Goal: Task Accomplishment & Management: Manage account settings

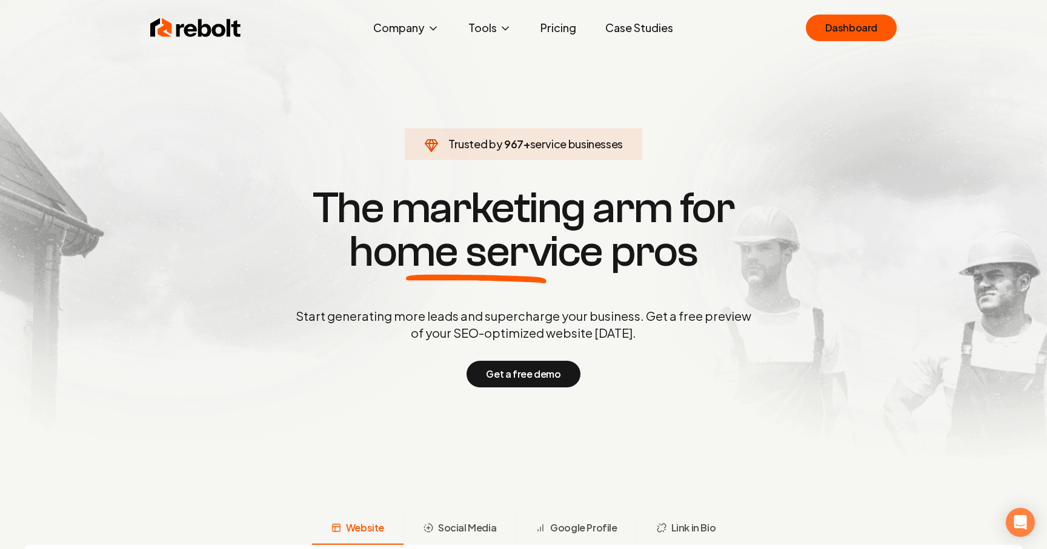
click at [838, 44] on div "Rebolt Company About Blog Jobs Help Center Tools Google Review QR Code Generato…" at bounding box center [523, 28] width 775 height 36
click at [843, 39] on link "Dashboard" at bounding box center [850, 28] width 91 height 27
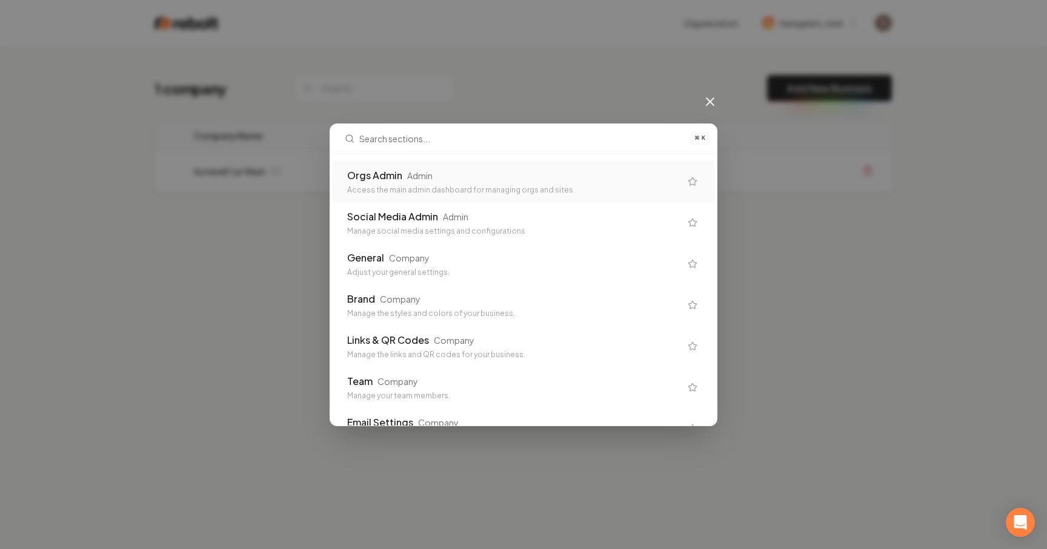
click at [431, 184] on div "Orgs Admin Admin Access the main admin dashboard for managing orgs and sites" at bounding box center [513, 181] width 333 height 27
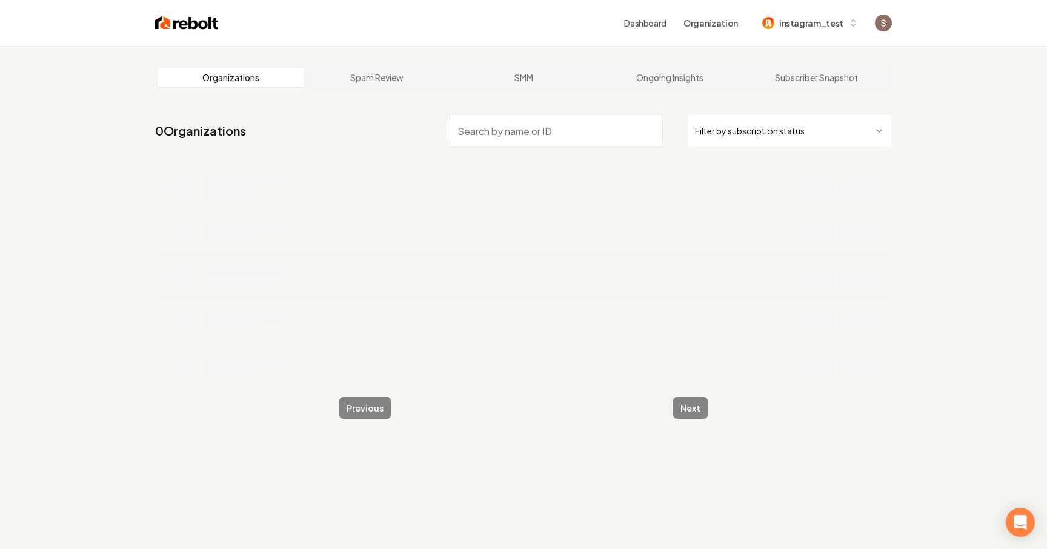
click at [510, 133] on input "search" at bounding box center [555, 131] width 213 height 34
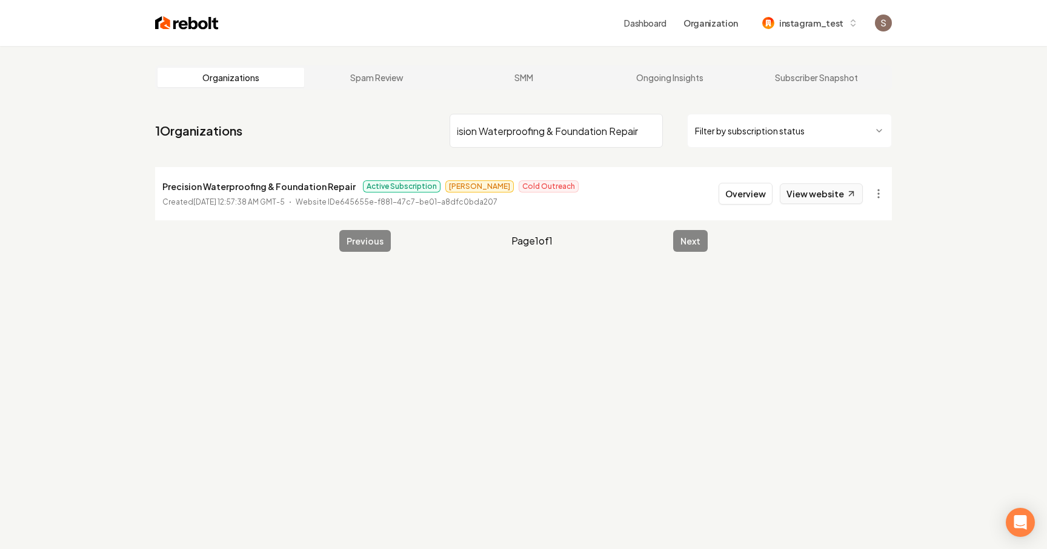
type input "Precision Waterproofing & Foundation Repair"
click at [750, 193] on button "Overview" at bounding box center [745, 194] width 54 height 22
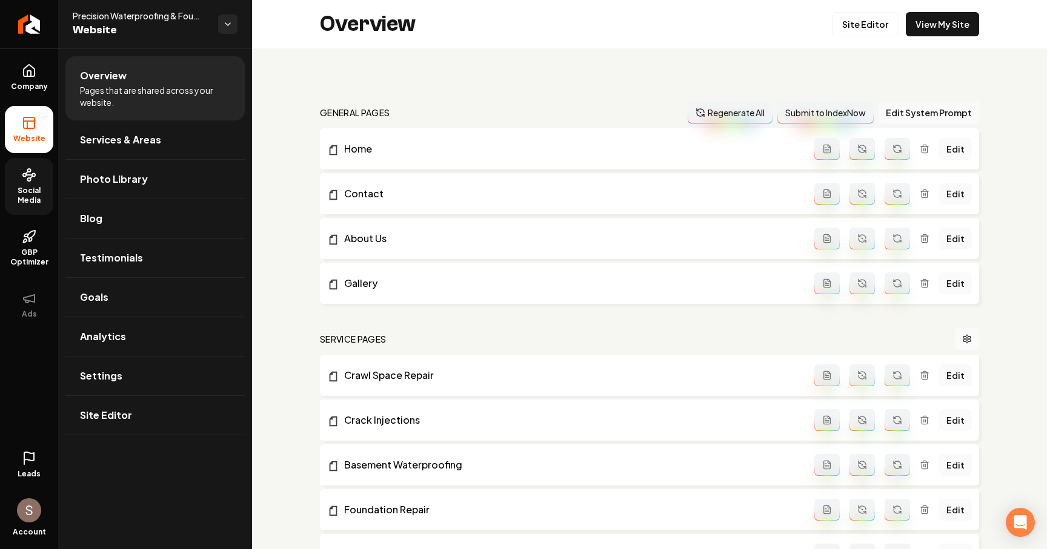
click at [38, 202] on span "Social Media" at bounding box center [29, 195] width 48 height 19
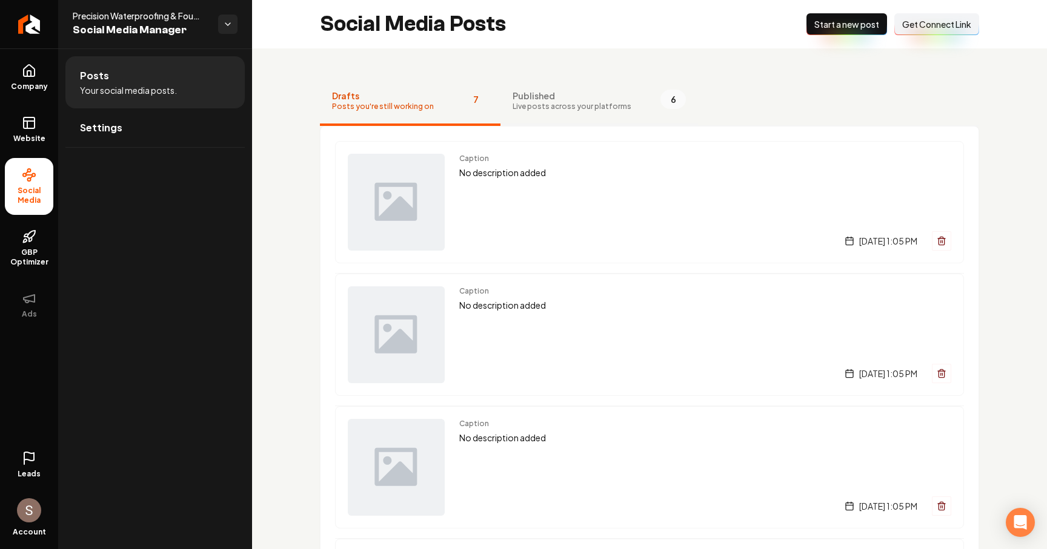
click at [512, 101] on span "Published" at bounding box center [571, 96] width 119 height 12
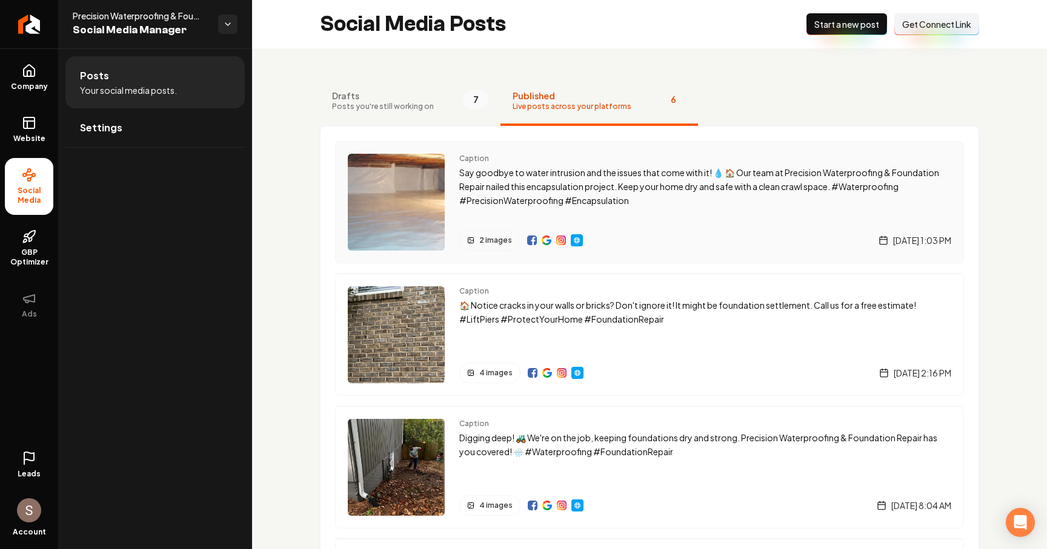
click at [581, 193] on p "Say goodbye to water intrusion and the issues that come with it! 💧 🏠 Our team a…" at bounding box center [705, 186] width 492 height 41
click at [494, 184] on p "Say goodbye to water intrusion and the issues that come with it! 💧 🏠 Our team a…" at bounding box center [705, 186] width 492 height 41
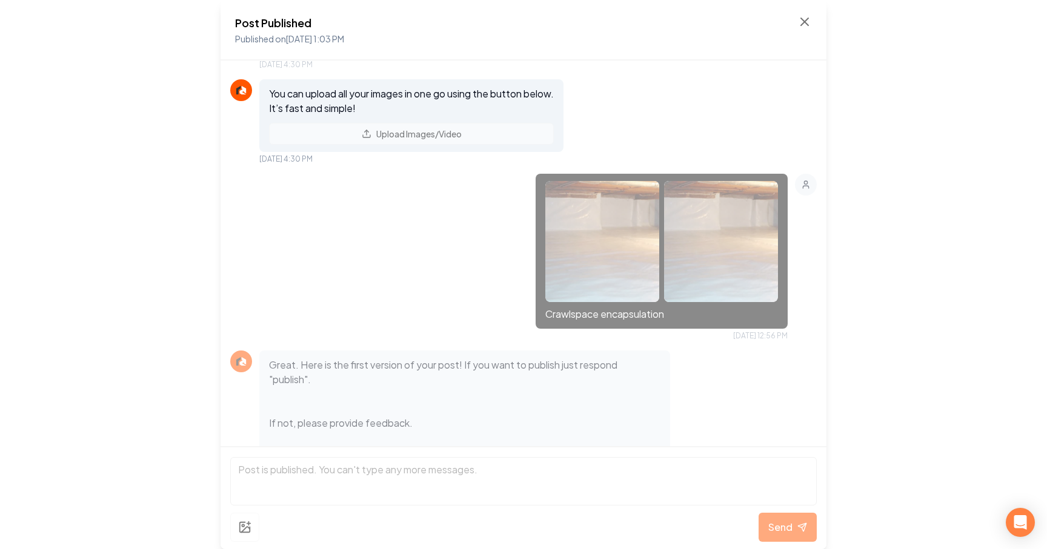
scroll to position [250, 0]
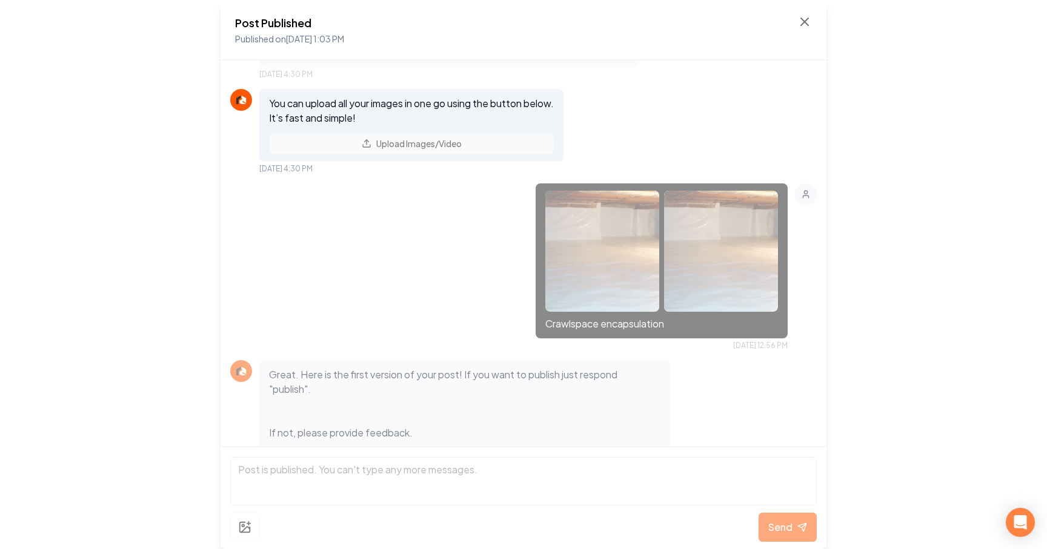
click at [804, 12] on div "Post Published Published on Oct 15, 2025 1:03 PM" at bounding box center [523, 30] width 606 height 61
click at [802, 27] on icon at bounding box center [804, 22] width 15 height 15
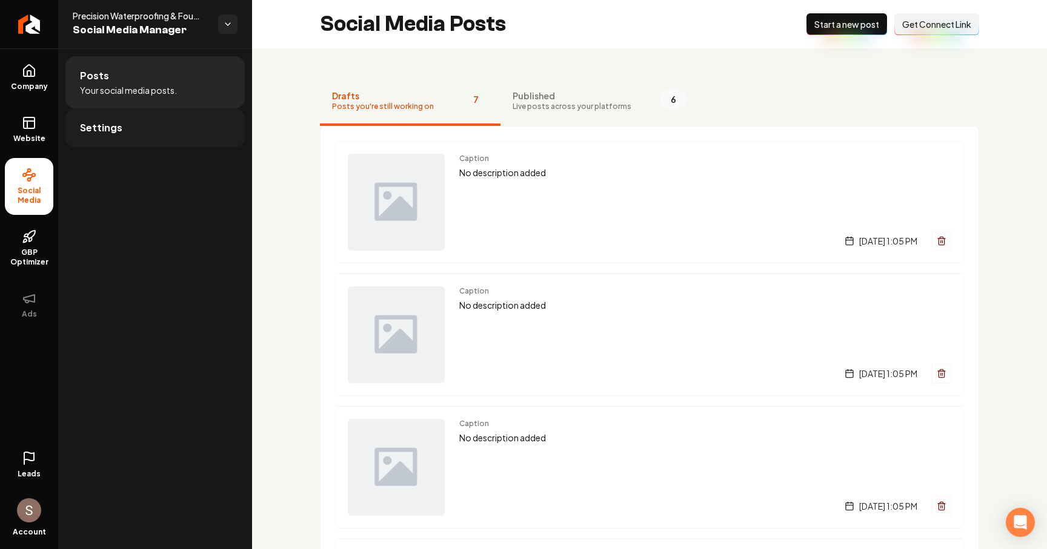
click at [117, 139] on link "Settings" at bounding box center [154, 127] width 179 height 39
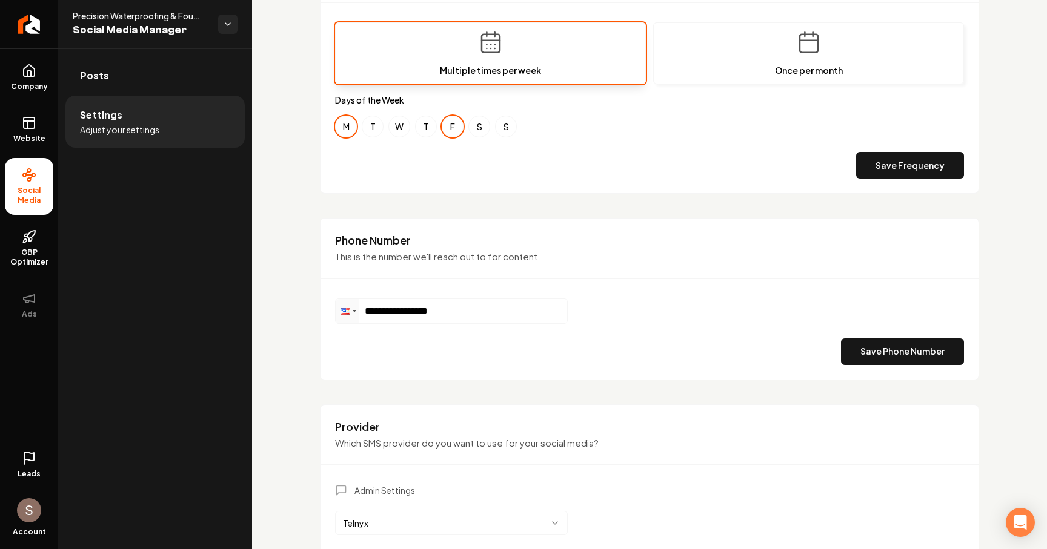
scroll to position [448, 0]
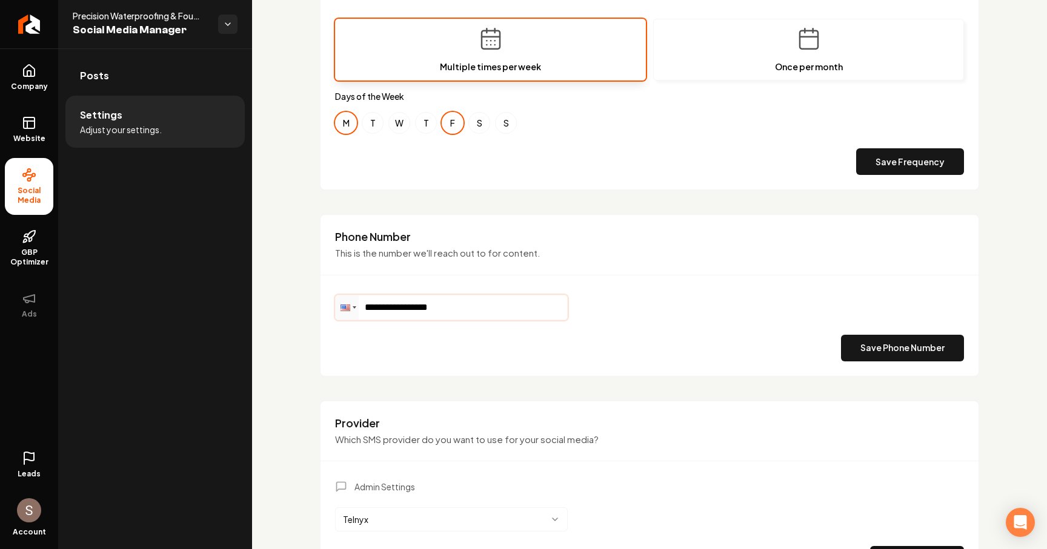
click at [467, 304] on input "**********" at bounding box center [451, 308] width 231 height 24
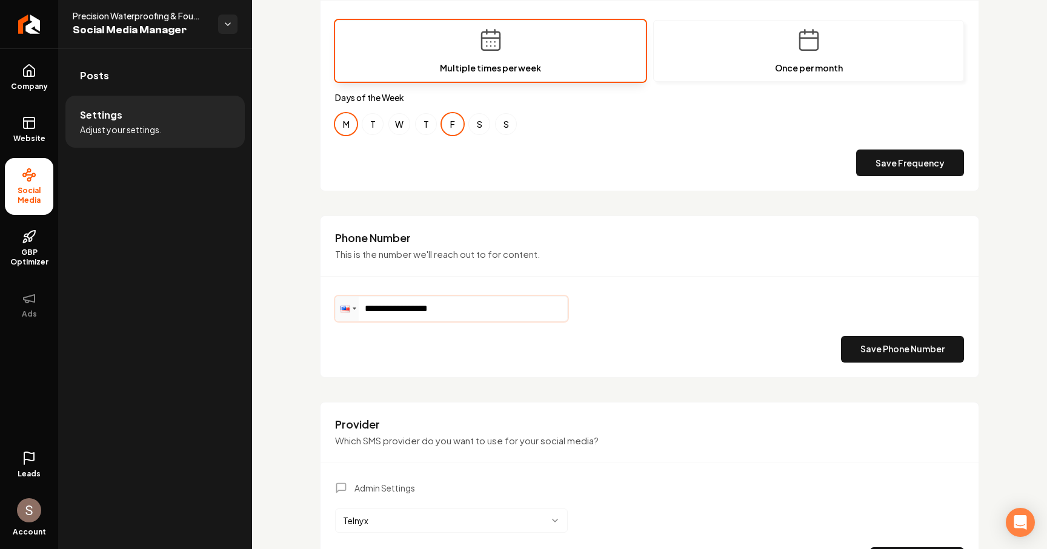
scroll to position [535, 0]
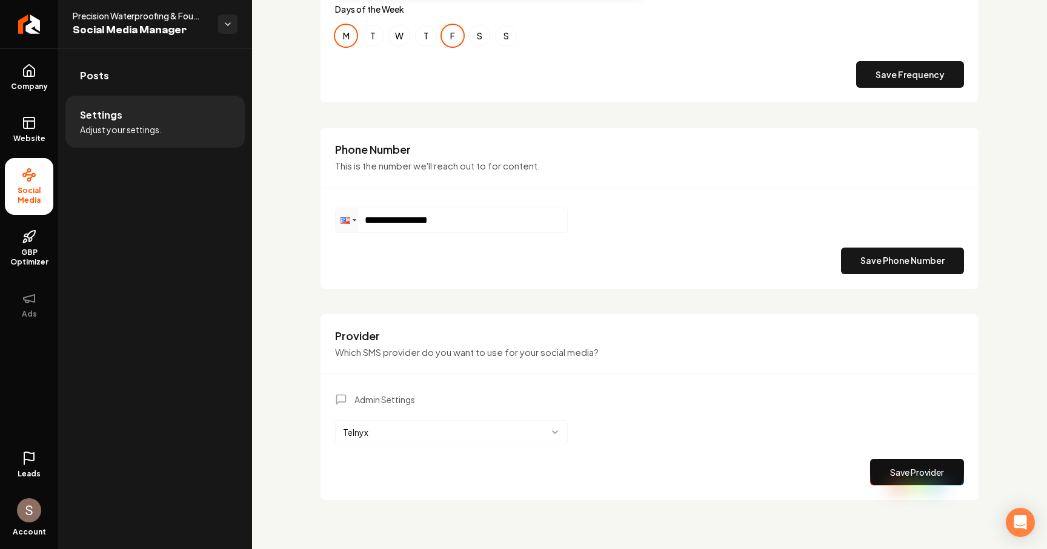
click at [413, 444] on html "**********" at bounding box center [523, 274] width 1047 height 549
click at [414, 419] on html "**********" at bounding box center [523, 274] width 1047 height 549
click at [413, 417] on div "Admin Settings Telnyx Save Provider" at bounding box center [649, 440] width 629 height 92
click at [408, 431] on html "**********" at bounding box center [523, 274] width 1047 height 549
click at [434, 447] on div "Admin Settings Telnyx Save Provider" at bounding box center [649, 440] width 629 height 92
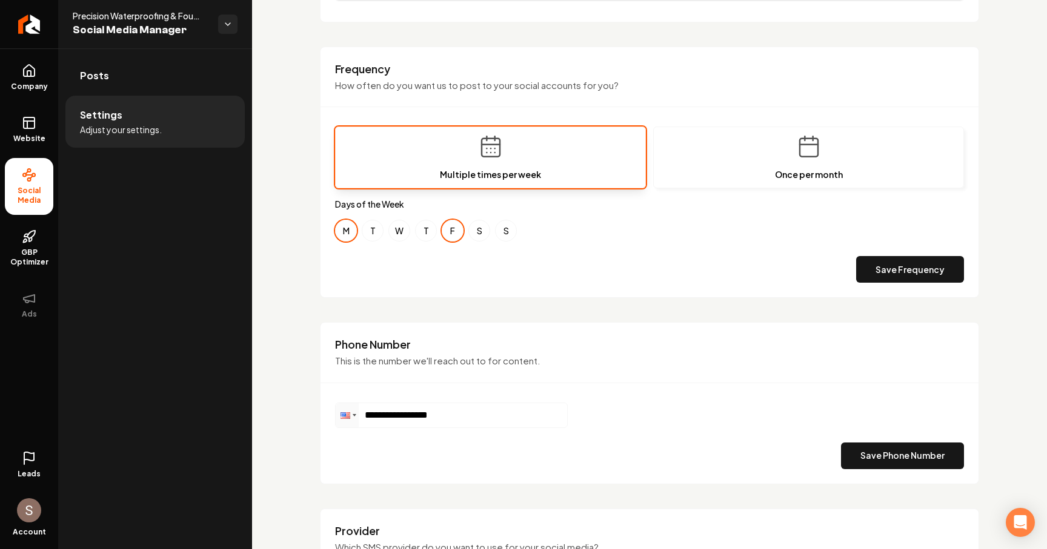
scroll to position [98, 0]
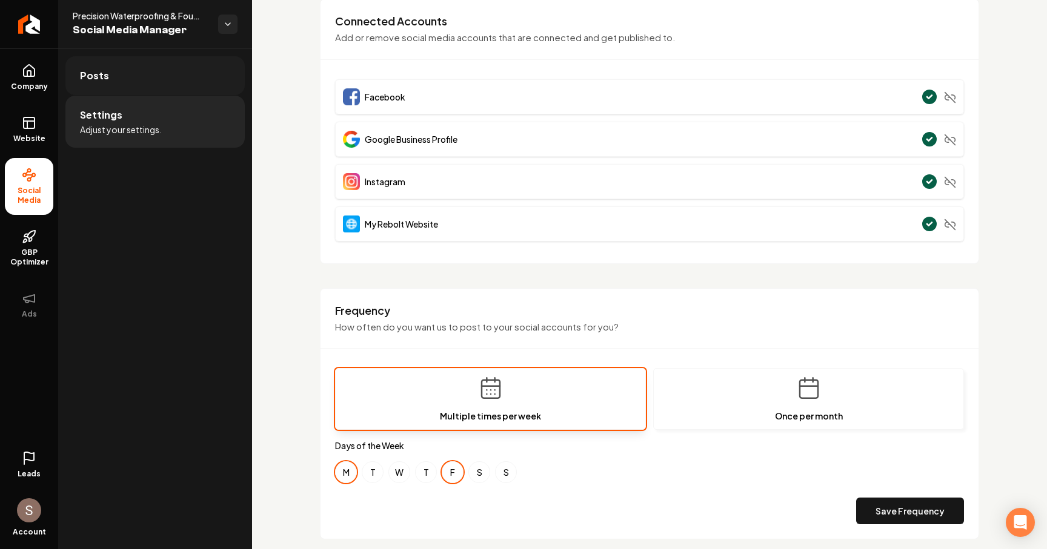
click at [205, 93] on link "Posts" at bounding box center [154, 75] width 179 height 39
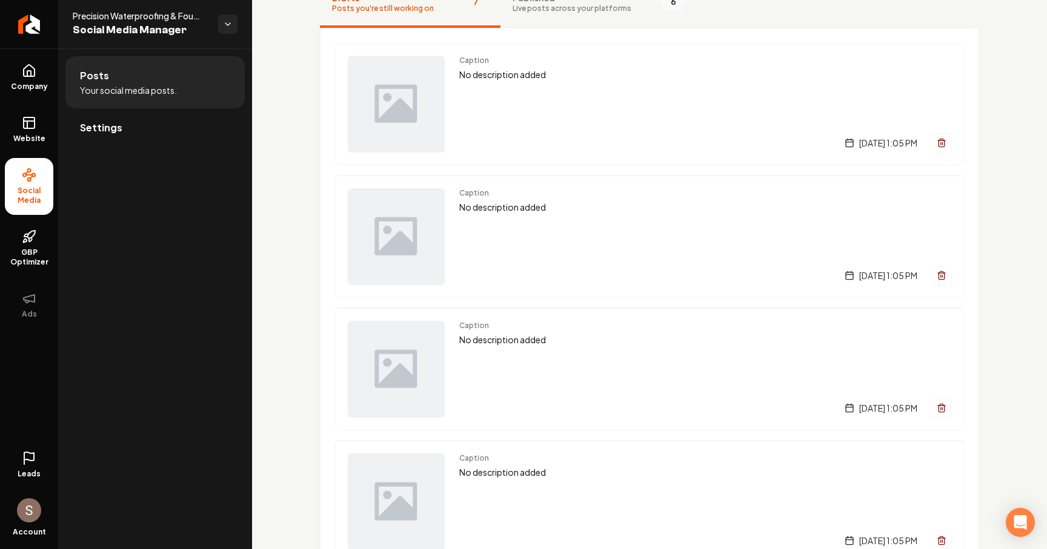
click at [205, 70] on li "Posts Your social media posts." at bounding box center [154, 82] width 179 height 52
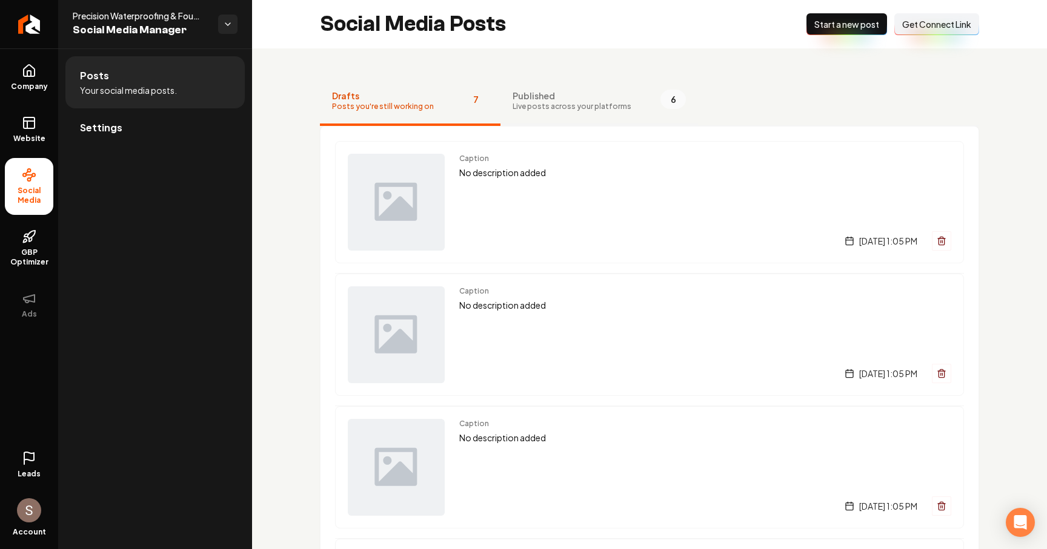
click at [569, 81] on button "Published Live posts across your platforms 6" at bounding box center [598, 102] width 197 height 48
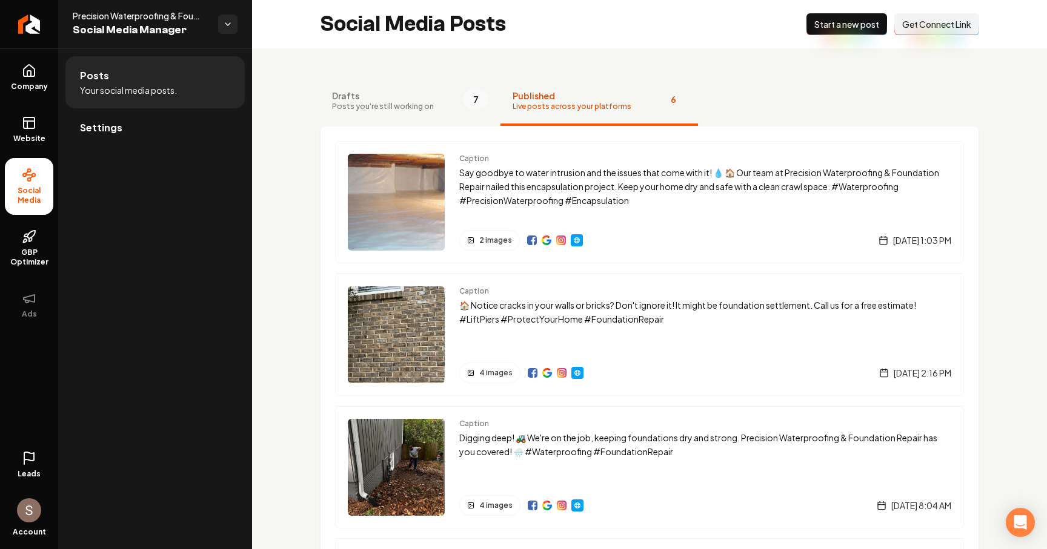
click at [549, 110] on span "Live posts across your platforms" at bounding box center [571, 107] width 119 height 10
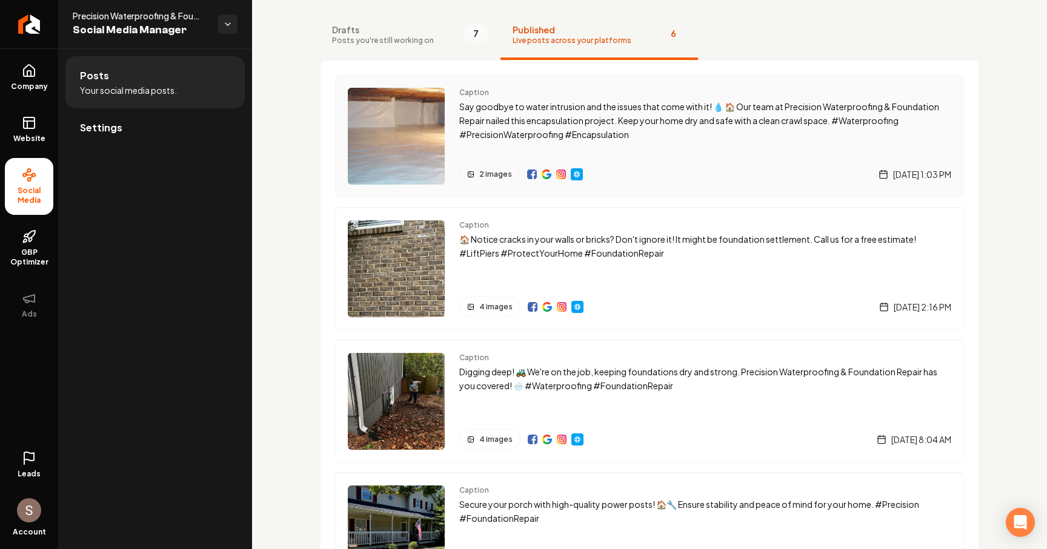
scroll to position [68, 0]
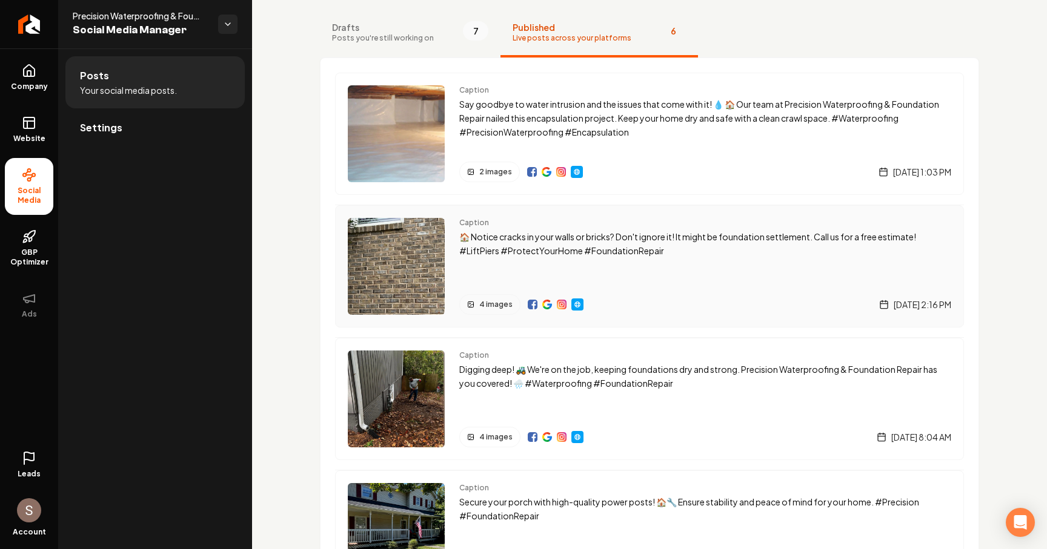
click at [495, 236] on p "🏠 Notice cracks in your walls or bricks? Don't ignore it! It might be foundatio…" at bounding box center [705, 244] width 492 height 28
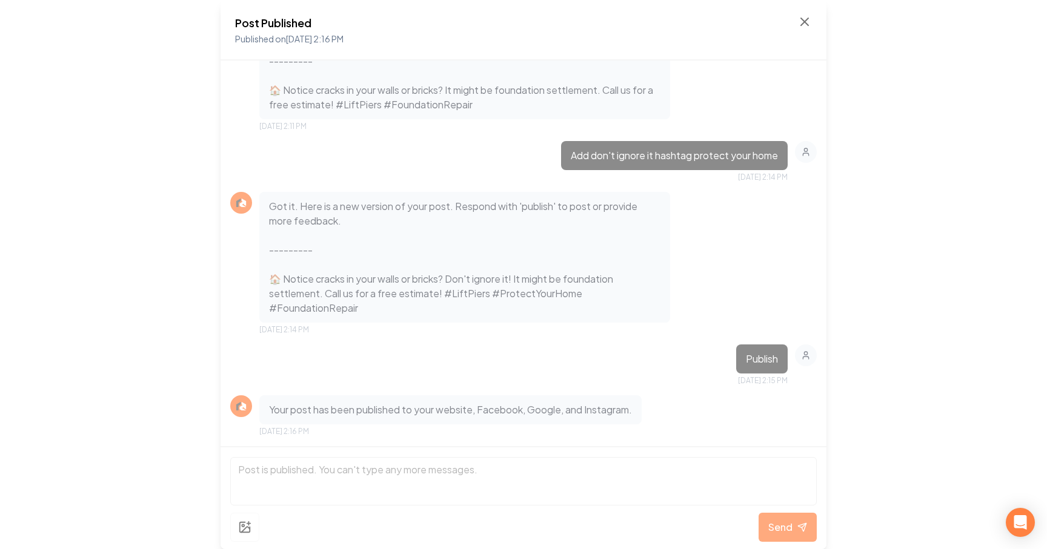
scroll to position [1504, 0]
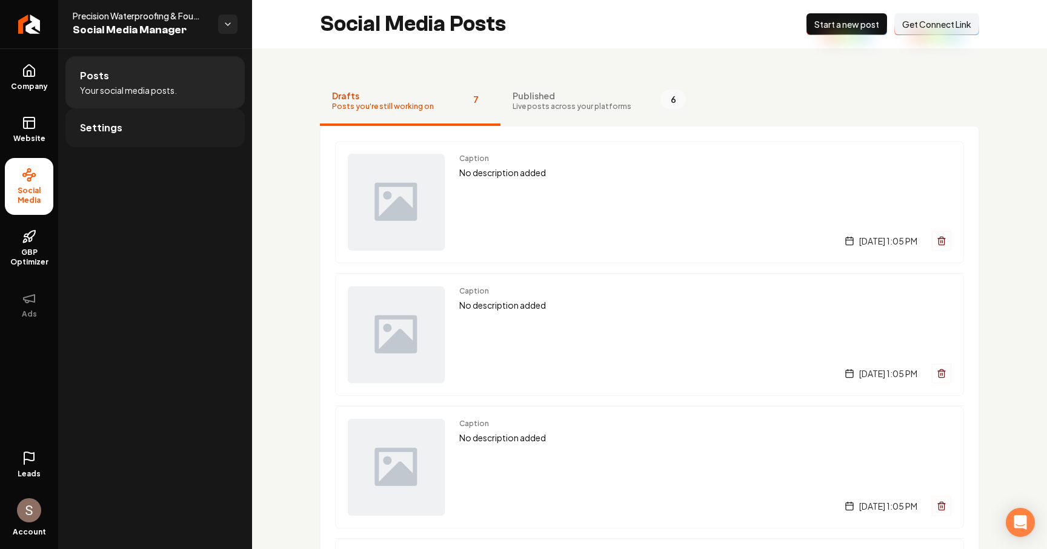
click at [185, 137] on link "Settings" at bounding box center [154, 127] width 179 height 39
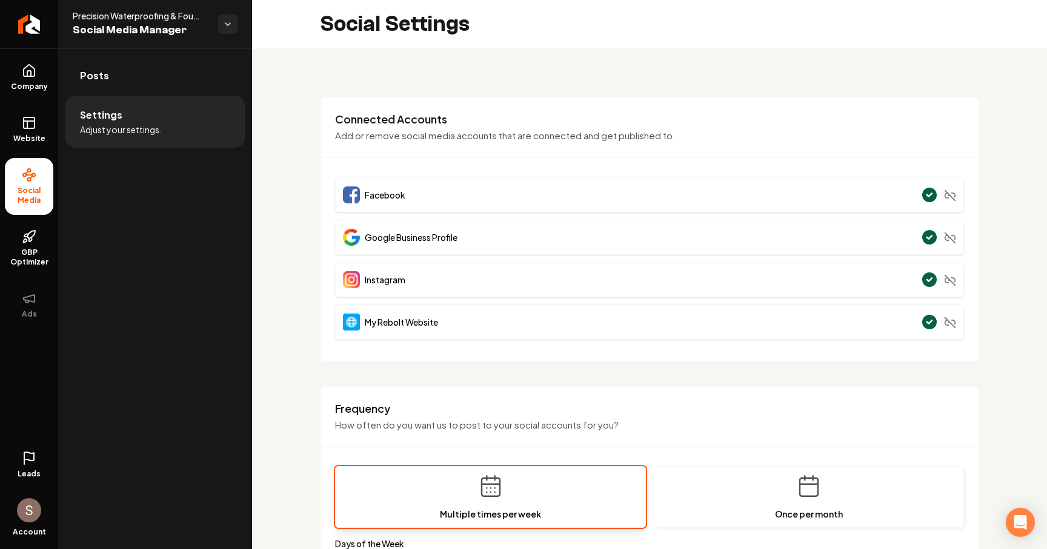
scroll to position [535, 0]
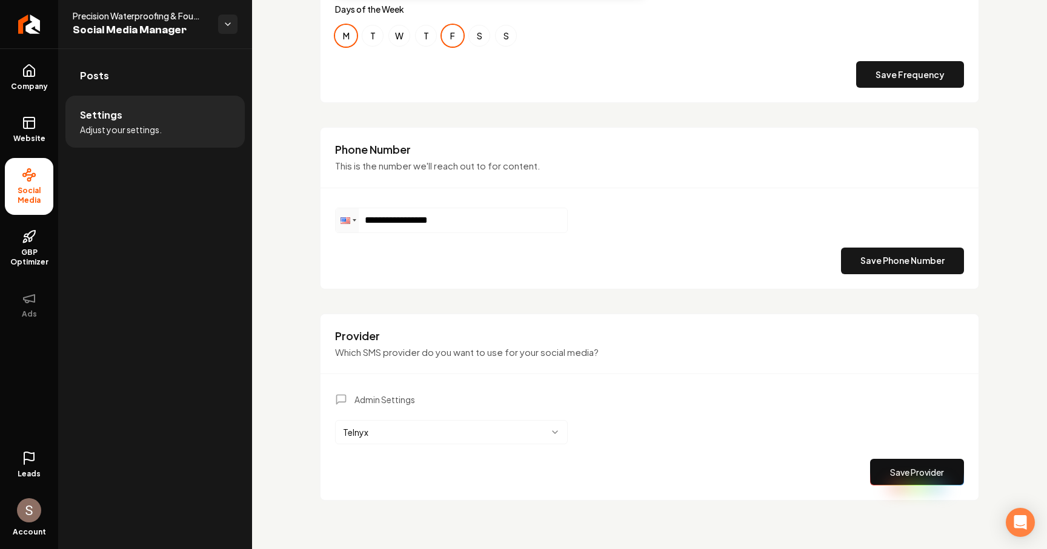
click at [436, 449] on div "Admin Settings Telnyx Save Provider" at bounding box center [649, 440] width 629 height 92
click at [437, 448] on div "Admin Settings Telnyx Save Provider" at bounding box center [649, 440] width 629 height 92
click at [437, 446] on div "Admin Settings Telnyx Save Provider" at bounding box center [649, 440] width 629 height 92
click at [440, 444] on html "**********" at bounding box center [523, 274] width 1047 height 549
click at [891, 460] on button "Save Provider" at bounding box center [917, 472] width 94 height 27
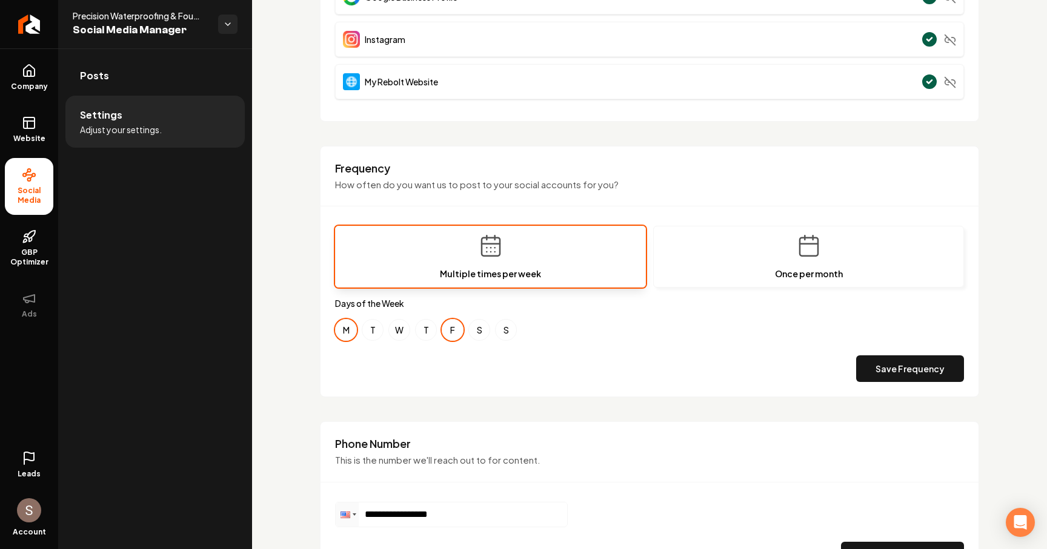
scroll to position [37, 0]
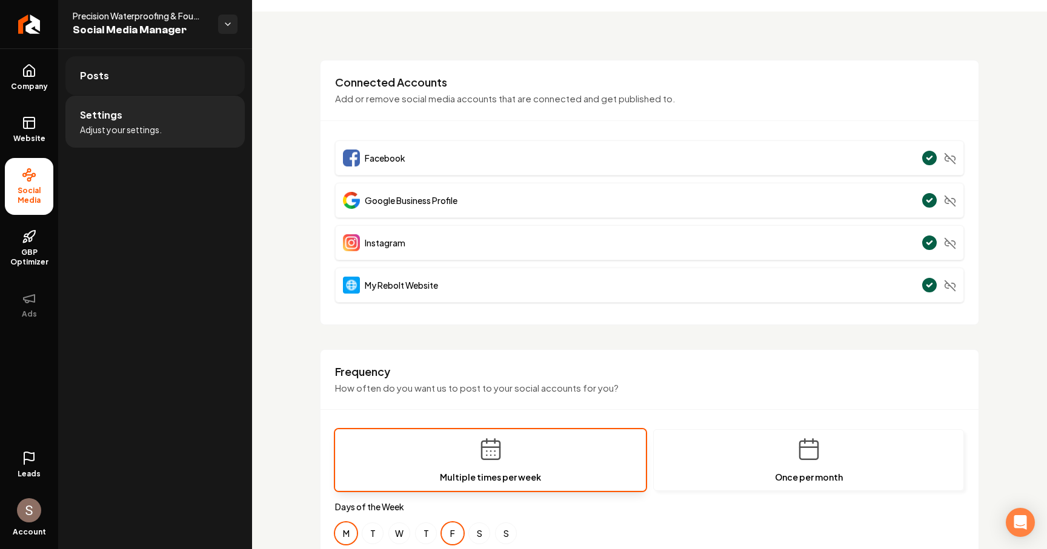
click at [156, 78] on link "Posts" at bounding box center [154, 75] width 179 height 39
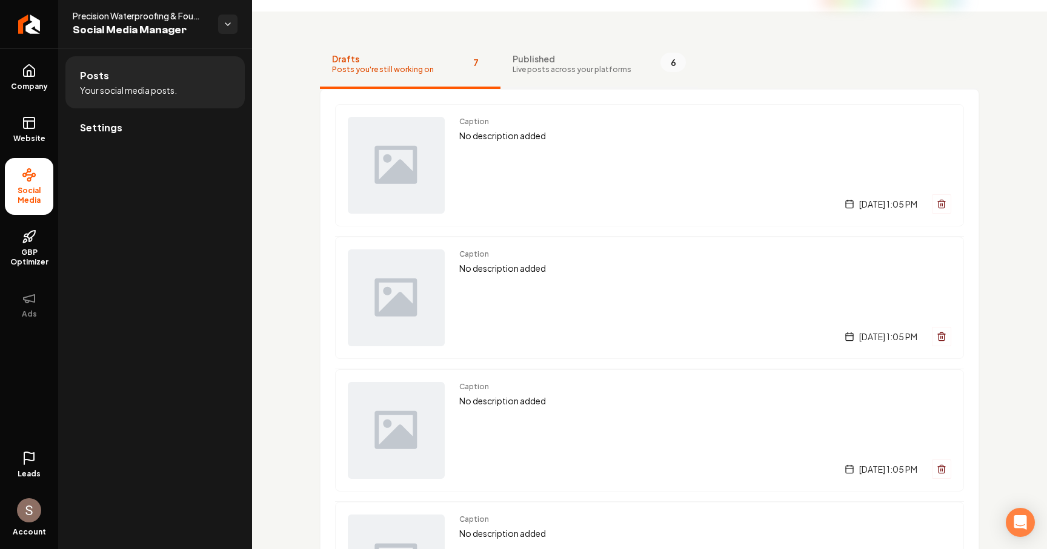
click at [615, 67] on span "Live posts across your platforms" at bounding box center [571, 70] width 119 height 10
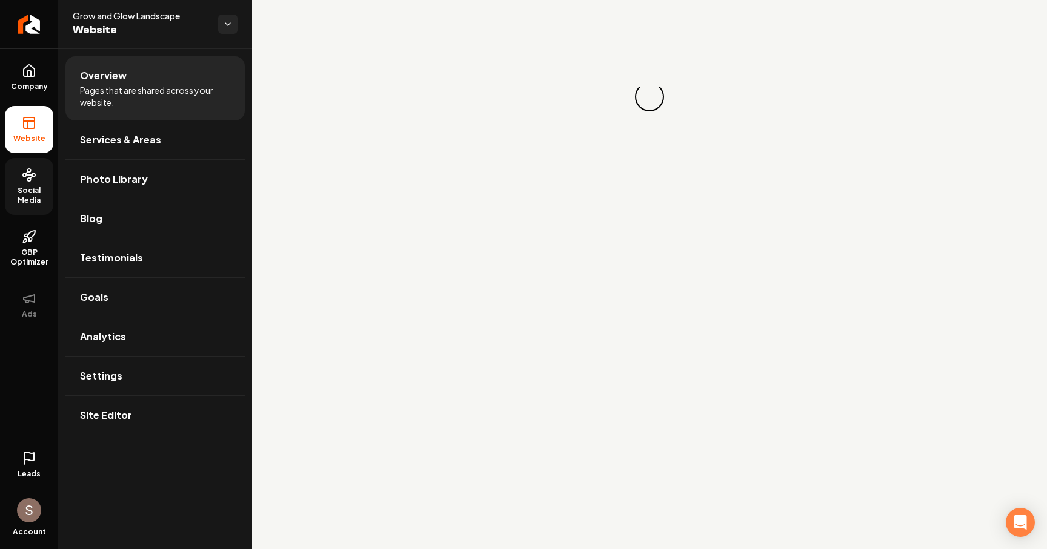
click at [19, 186] on span "Social Media" at bounding box center [29, 195] width 48 height 19
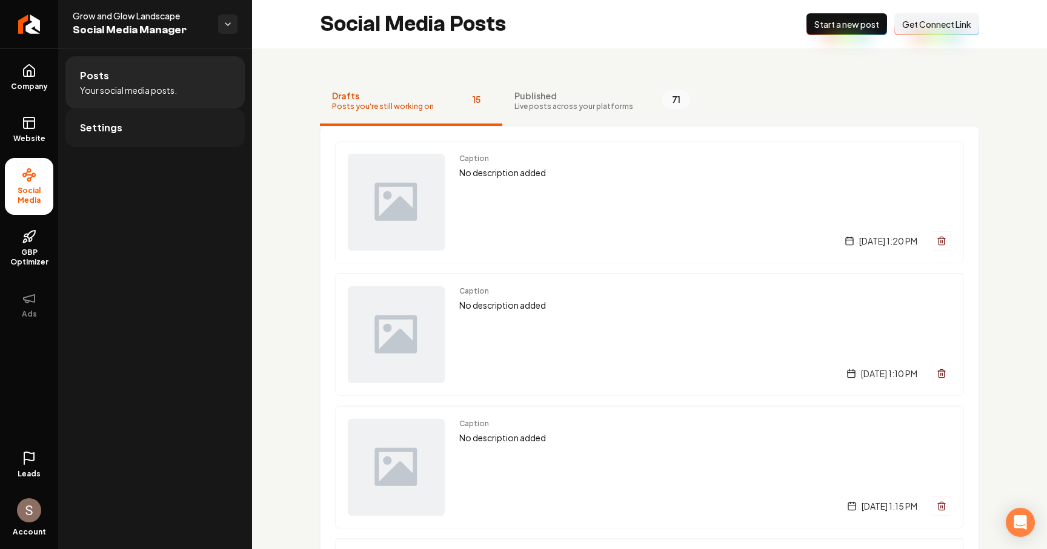
click at [130, 119] on link "Settings" at bounding box center [154, 127] width 179 height 39
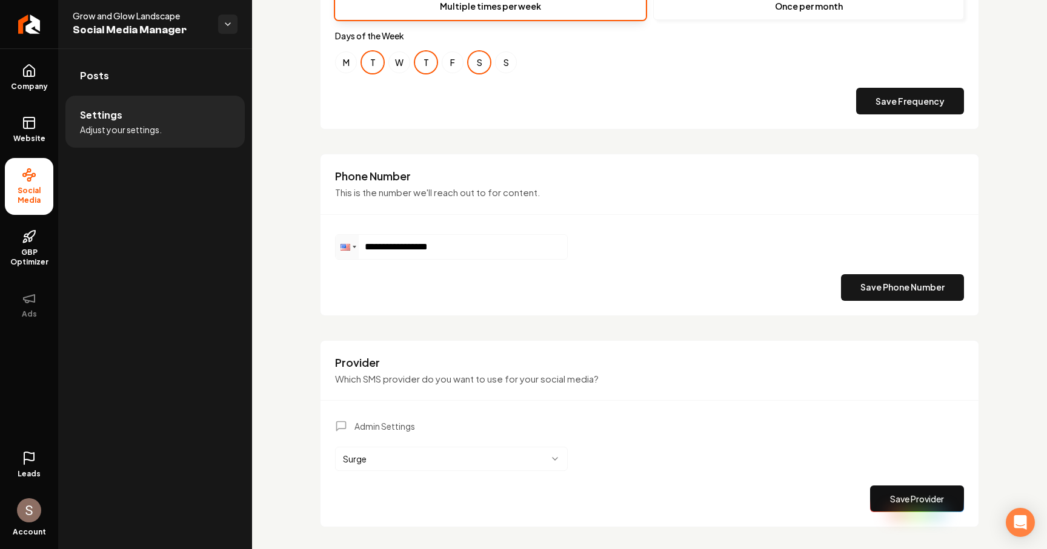
scroll to position [501, 0]
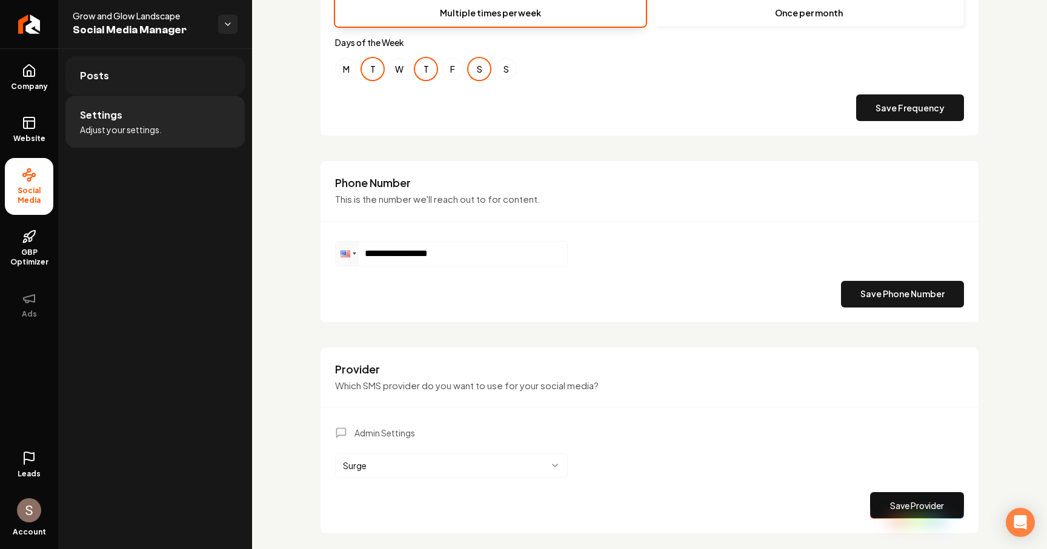
click at [197, 68] on link "Posts" at bounding box center [154, 75] width 179 height 39
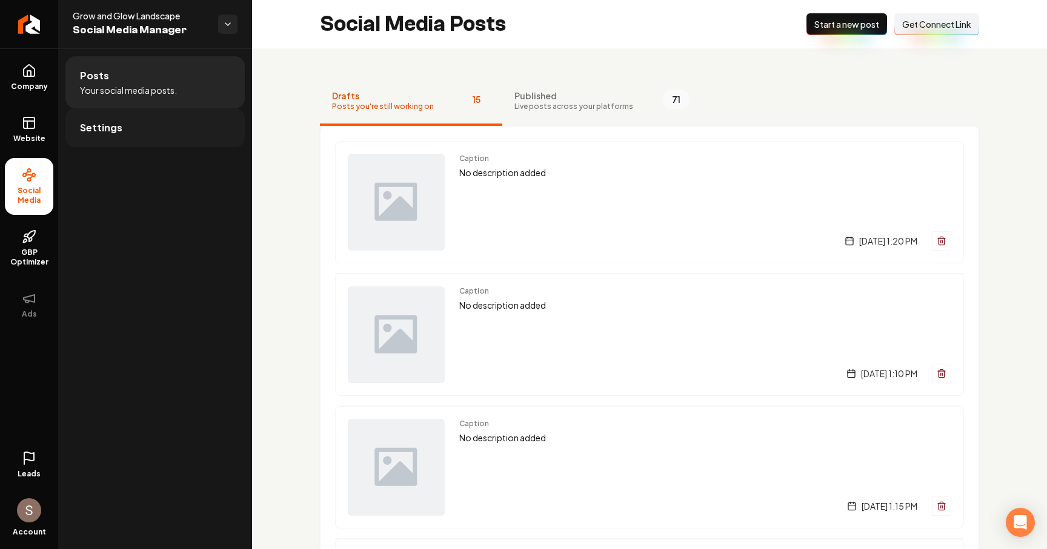
click at [176, 117] on link "Settings" at bounding box center [154, 127] width 179 height 39
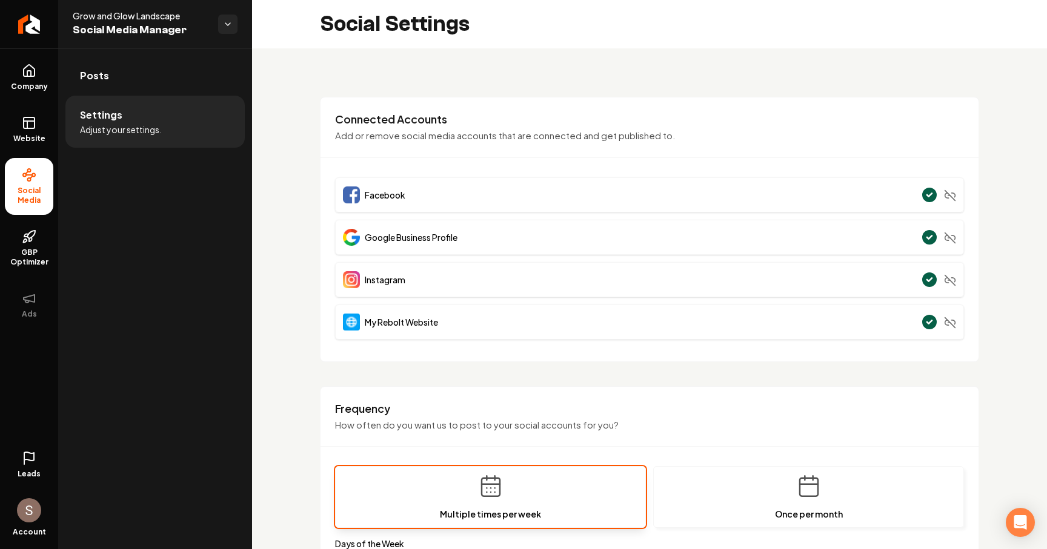
click at [202, 119] on li "Settings Adjust your settings." at bounding box center [154, 122] width 179 height 52
click at [170, 73] on link "Posts" at bounding box center [154, 75] width 179 height 39
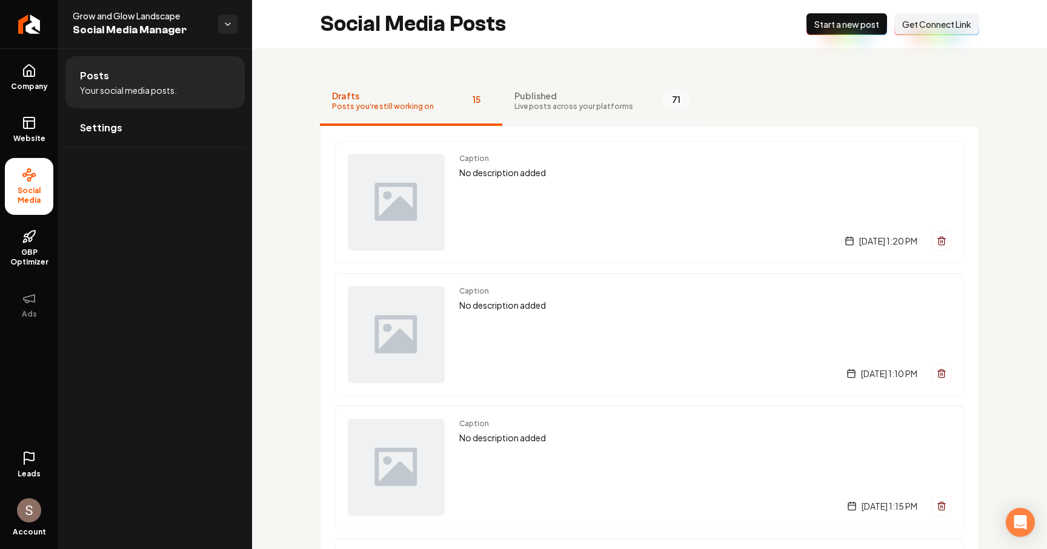
click at [662, 102] on span "71" at bounding box center [676, 99] width 28 height 19
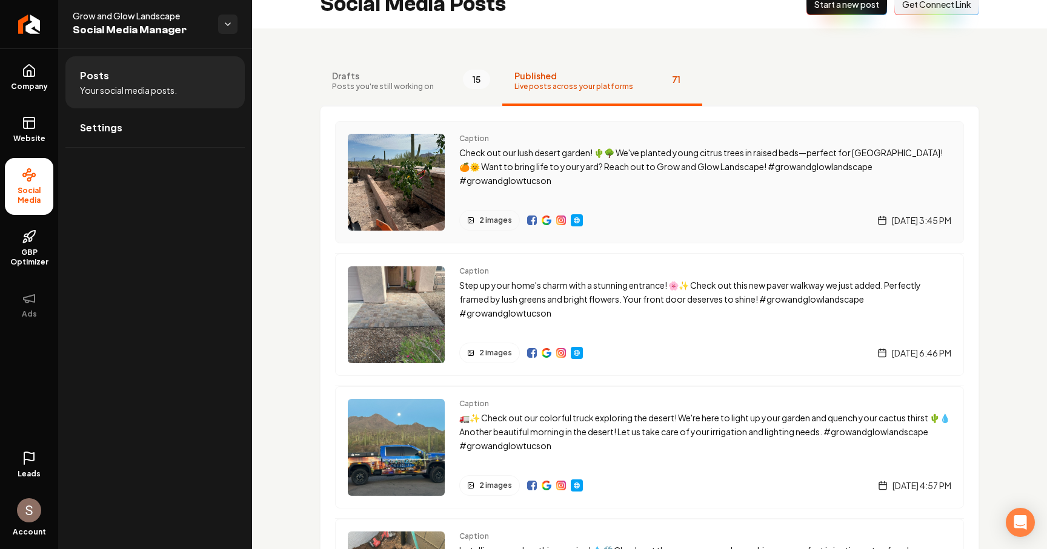
scroll to position [19, 0]
click at [528, 180] on div "Caption Check out our lush desert garden! 🌵🌳 We've planted young citrus trees i…" at bounding box center [705, 182] width 492 height 97
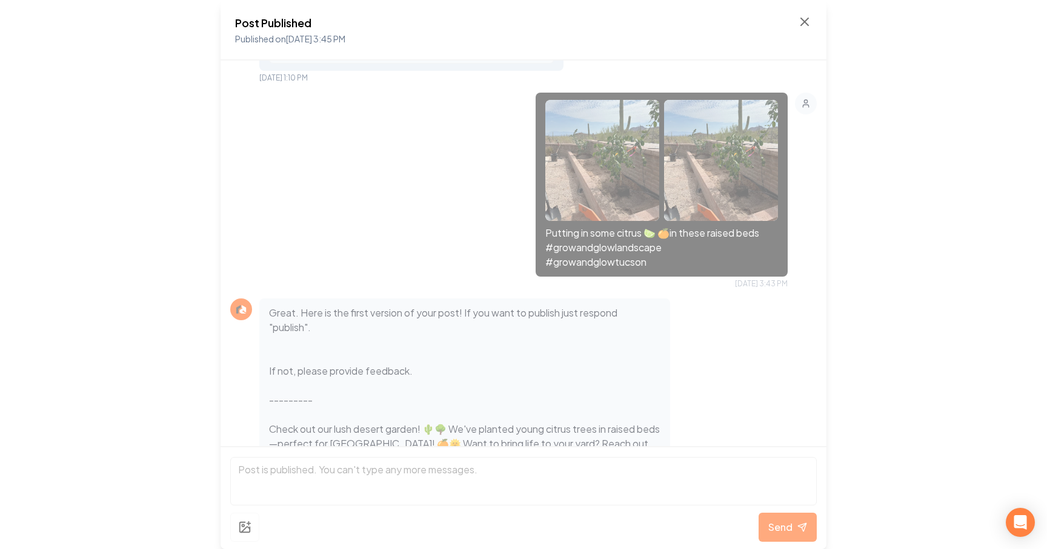
scroll to position [203, 0]
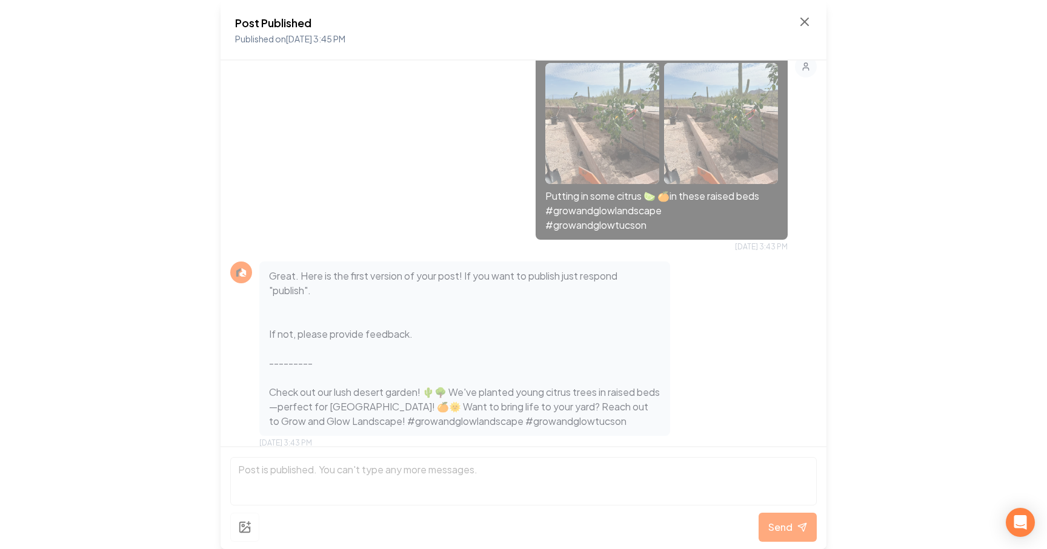
click at [813, 22] on div "Post Published Published on Oct 11, 2025 3:45 PM" at bounding box center [523, 30] width 606 height 61
click at [807, 22] on icon at bounding box center [804, 22] width 15 height 15
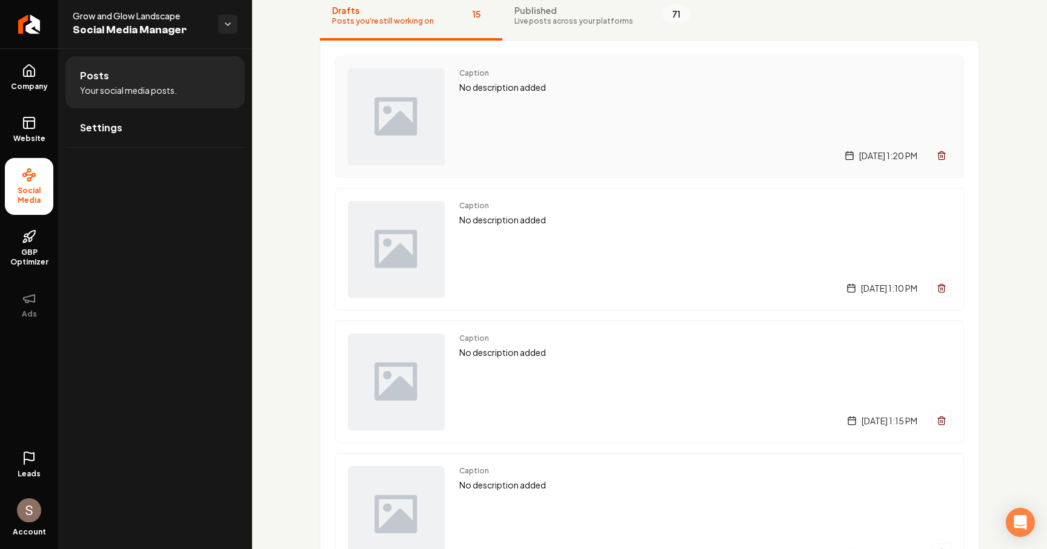
scroll to position [124, 0]
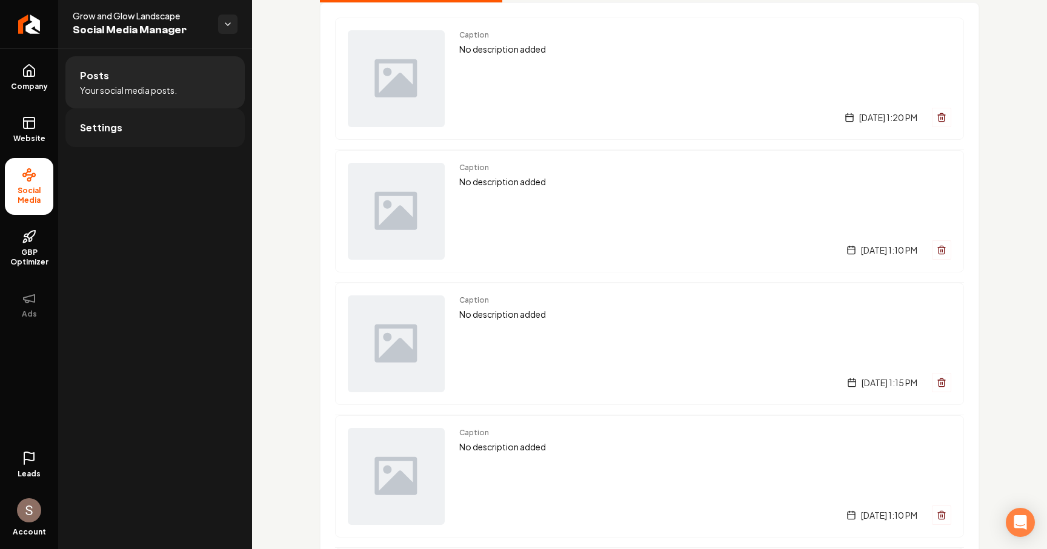
click at [171, 128] on link "Settings" at bounding box center [154, 127] width 179 height 39
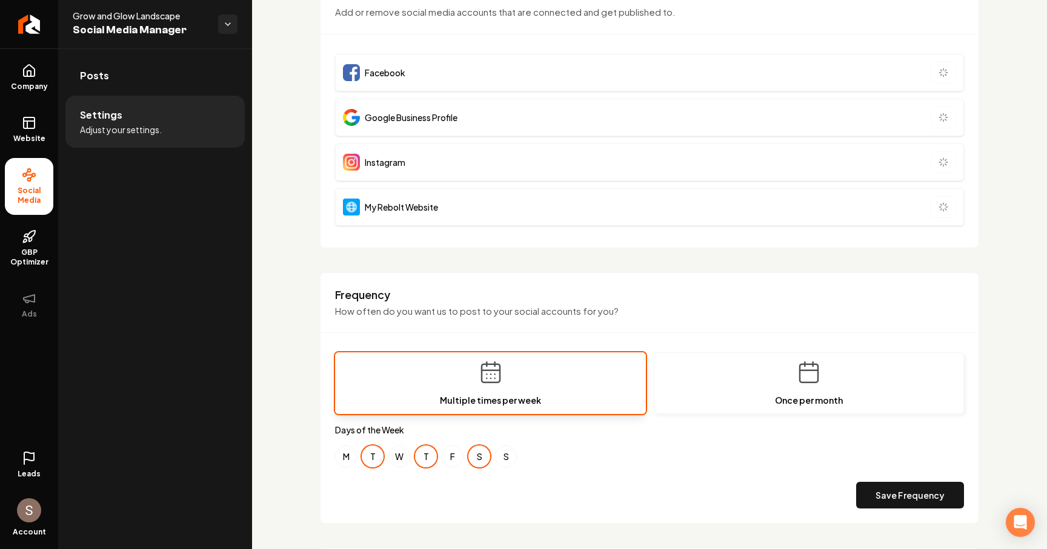
scroll to position [535, 0]
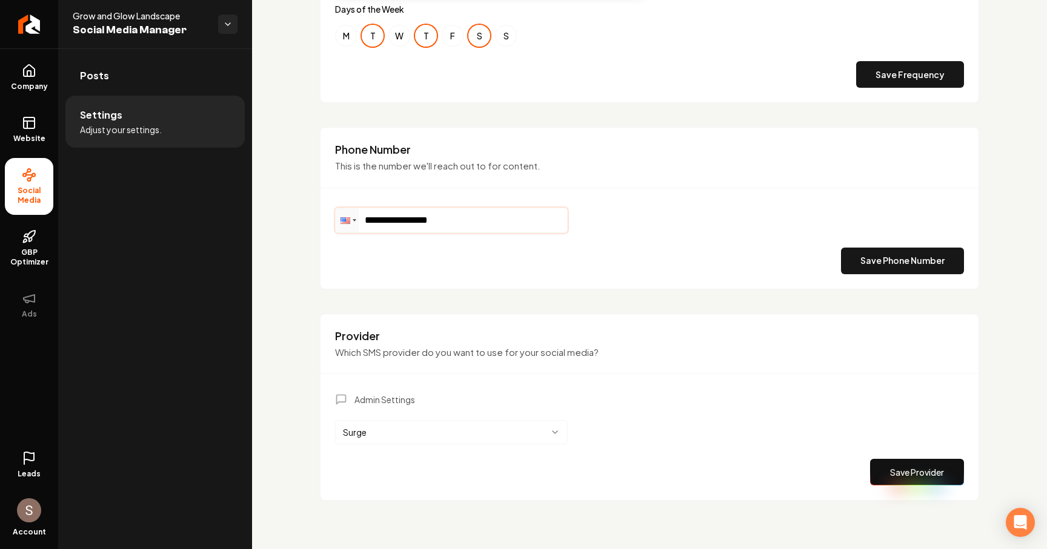
click at [448, 227] on input "**********" at bounding box center [451, 220] width 231 height 24
drag, startPoint x: 448, startPoint y: 227, endPoint x: 393, endPoint y: 227, distance: 55.1
click at [393, 227] on input "**********" at bounding box center [451, 220] width 231 height 24
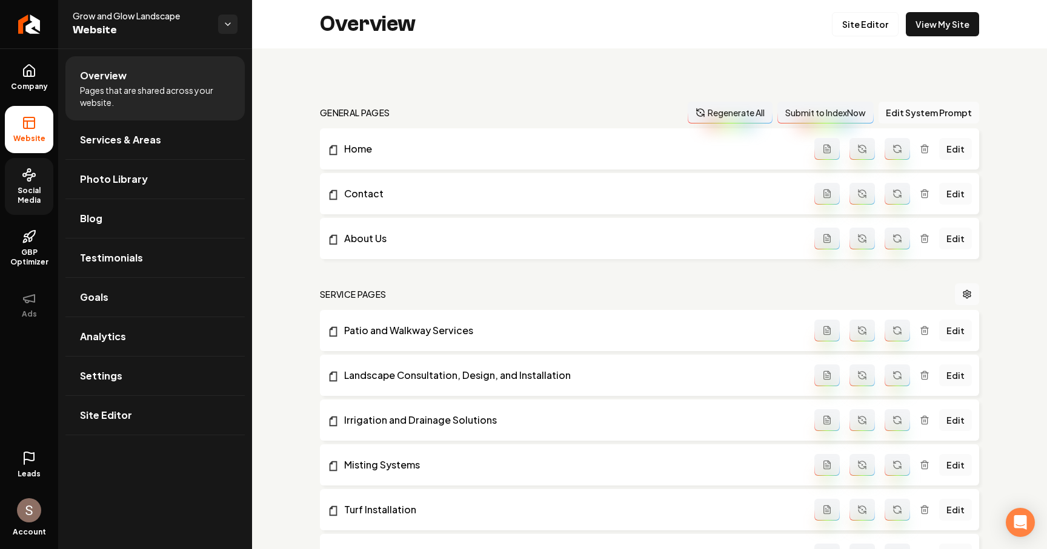
click at [39, 193] on span "Social Media" at bounding box center [29, 195] width 48 height 19
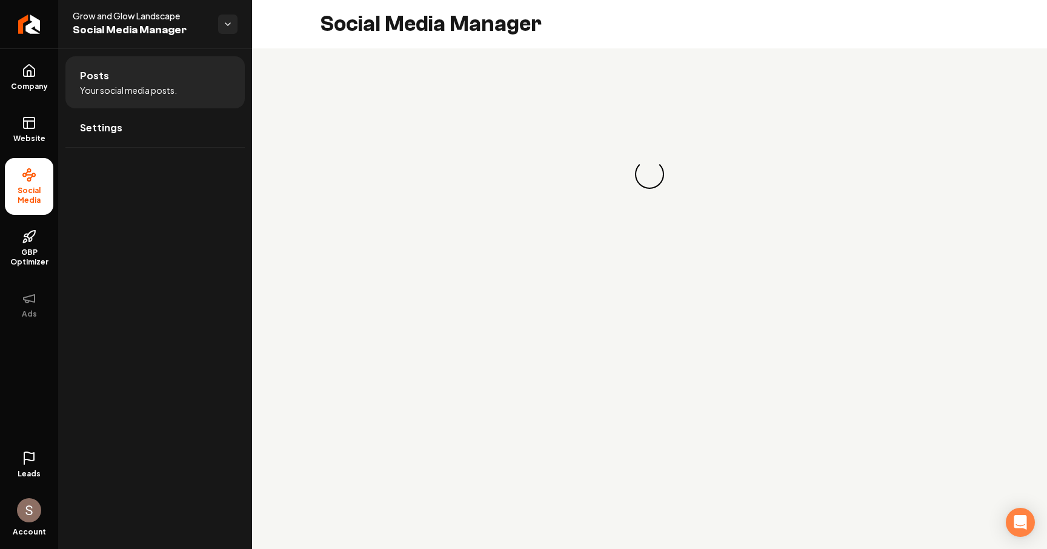
click at [162, 151] on ul "Posts Your social media posts. Settings" at bounding box center [155, 101] width 194 height 107
click at [174, 144] on link "Settings" at bounding box center [154, 127] width 179 height 39
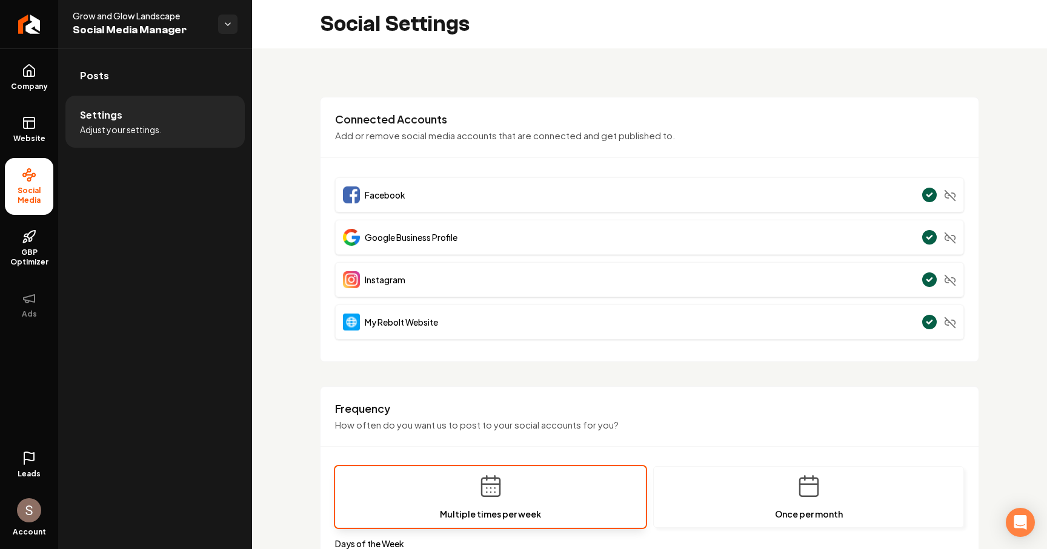
click at [153, 131] on span "Adjust your settings." at bounding box center [121, 130] width 82 height 12
click at [22, 251] on span "GBP Optimizer" at bounding box center [29, 257] width 48 height 19
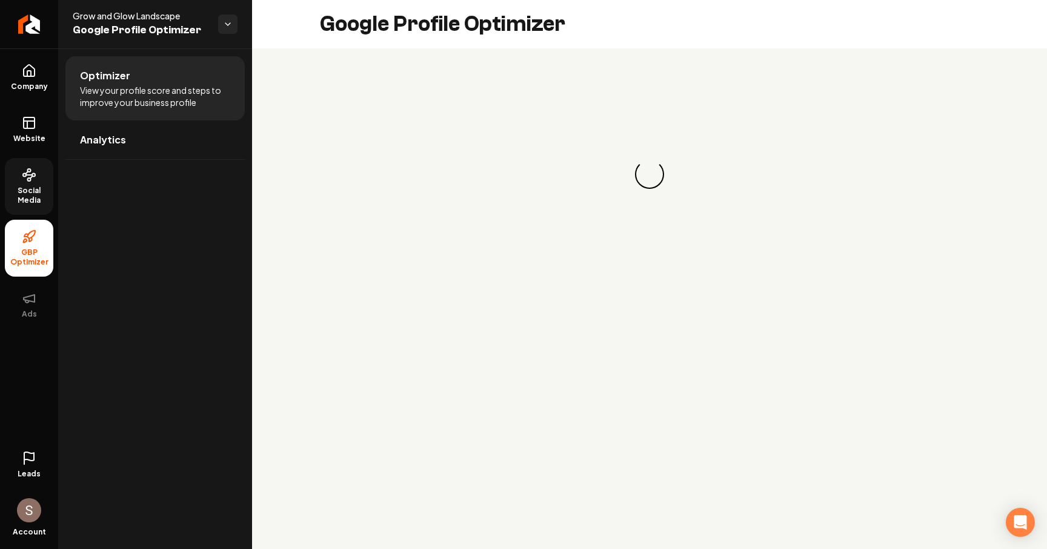
click at [41, 180] on link "Social Media" at bounding box center [29, 186] width 48 height 57
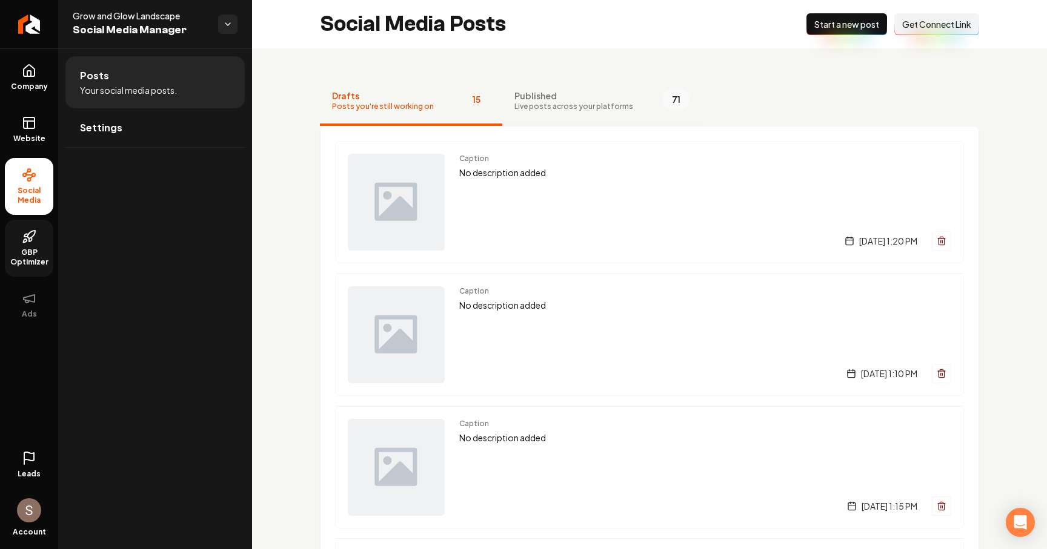
click at [552, 95] on span "Published" at bounding box center [573, 96] width 119 height 12
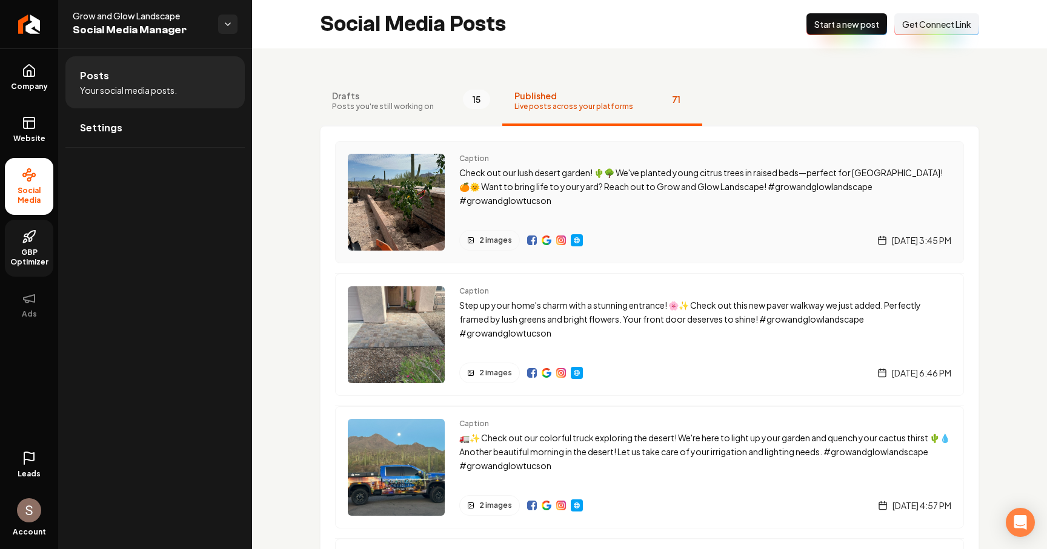
click at [523, 183] on p "Check out our lush desert garden! 🌵🌳 We've planted young citrus trees in raised…" at bounding box center [705, 186] width 492 height 41
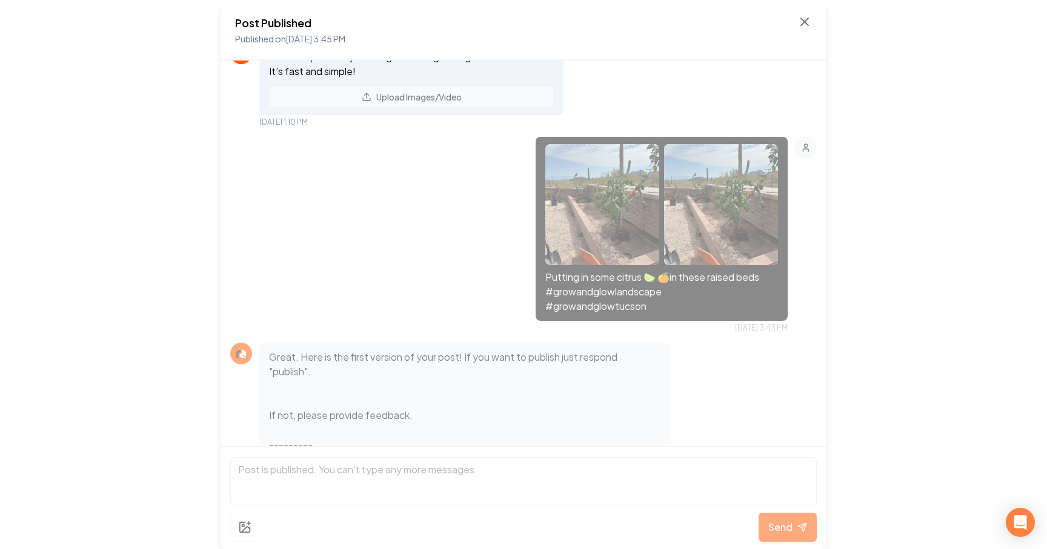
scroll to position [10, 0]
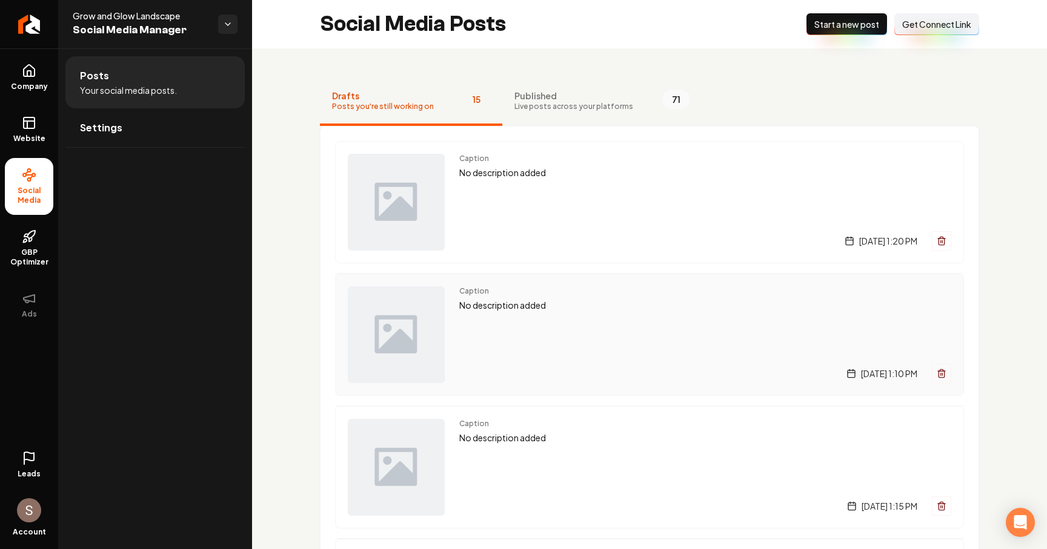
click at [538, 308] on p "No description added" at bounding box center [705, 306] width 492 height 14
click at [548, 88] on button "Published Live posts across your platforms 71" at bounding box center [602, 102] width 200 height 48
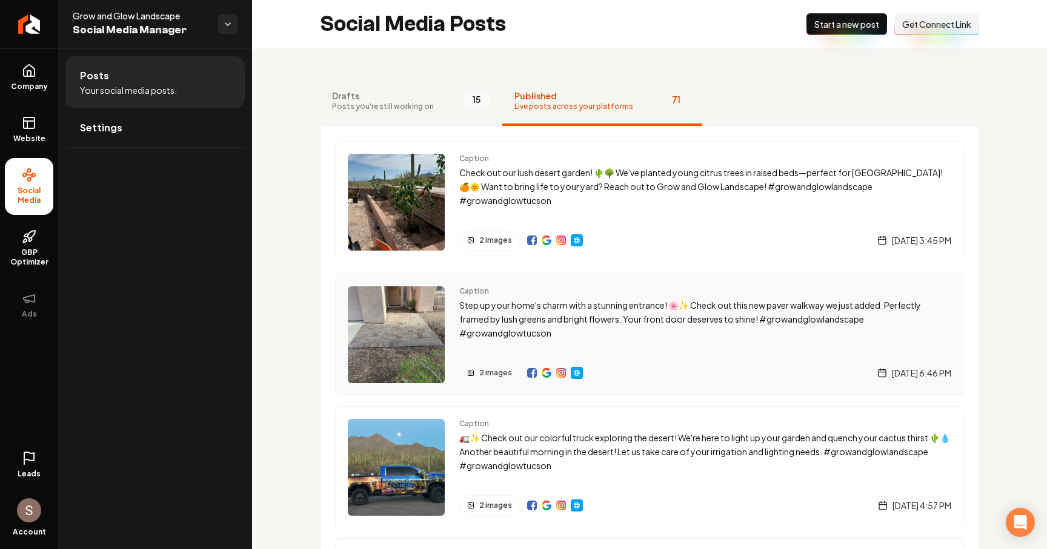
click at [563, 313] on p "Step up your home's charm with a stunning entrance! 🌸✨ Check out this new paver…" at bounding box center [705, 319] width 492 height 41
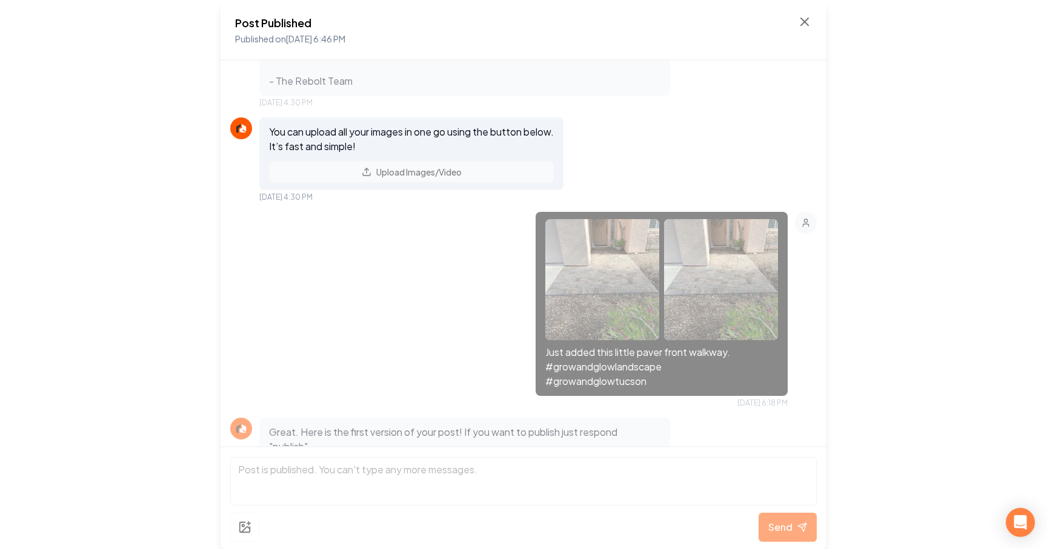
scroll to position [165, 0]
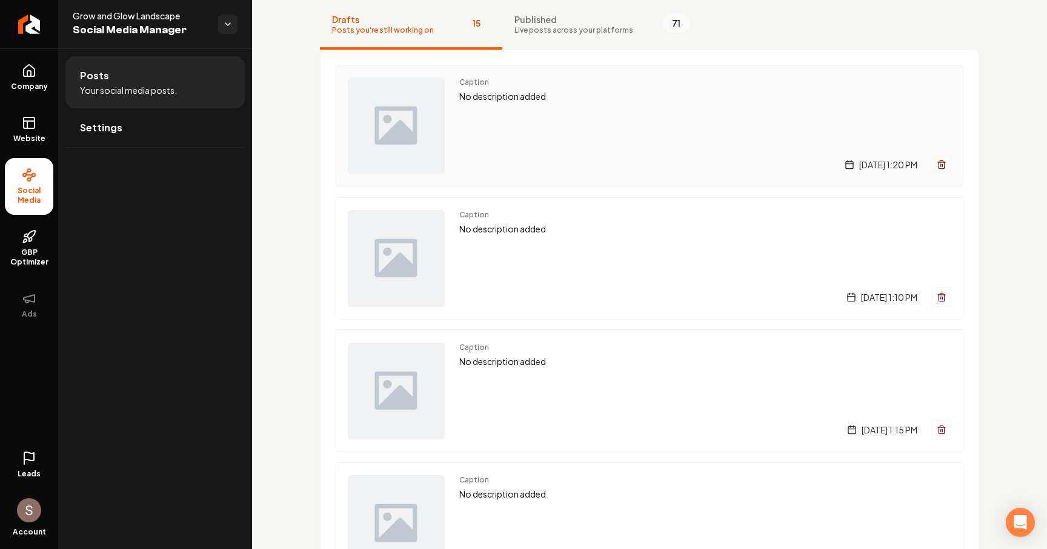
scroll to position [123, 0]
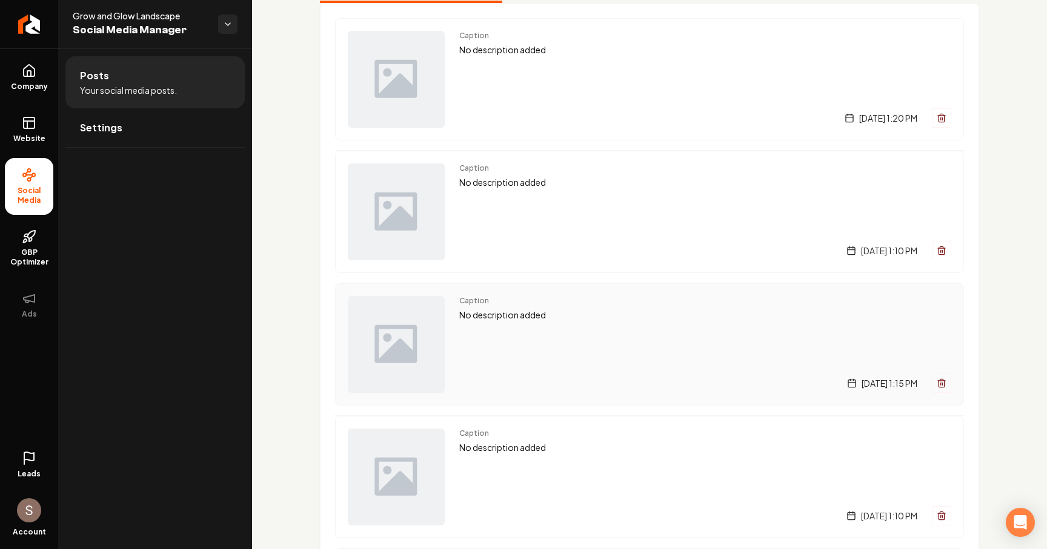
click at [507, 308] on p "No description added" at bounding box center [705, 315] width 492 height 14
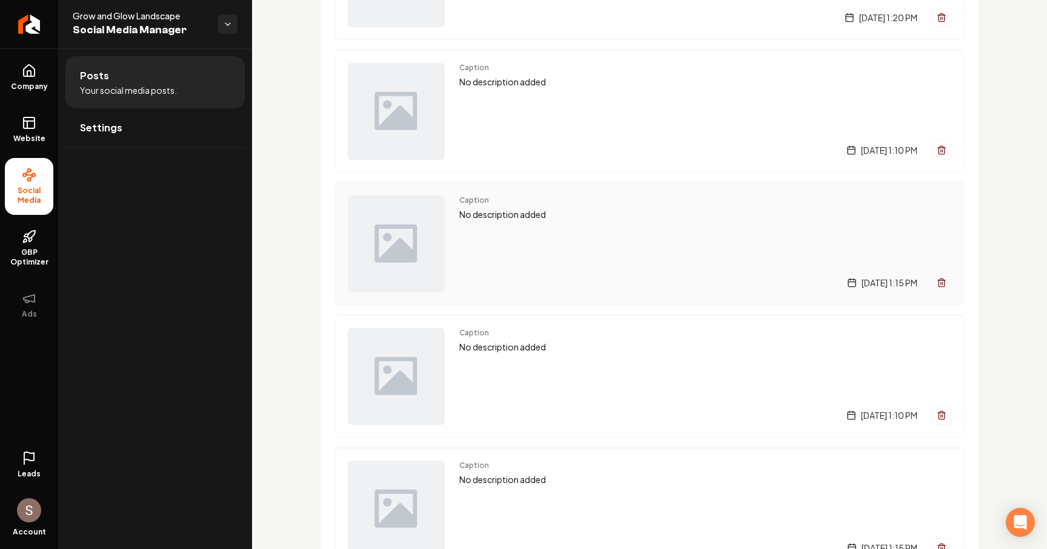
scroll to position [270, 0]
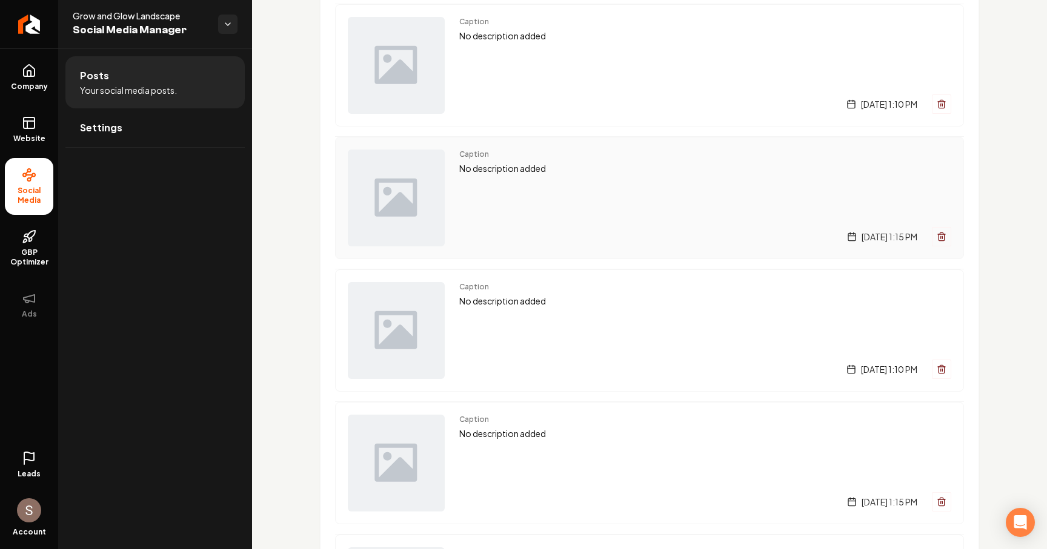
click at [487, 298] on p "No description added" at bounding box center [705, 301] width 492 height 14
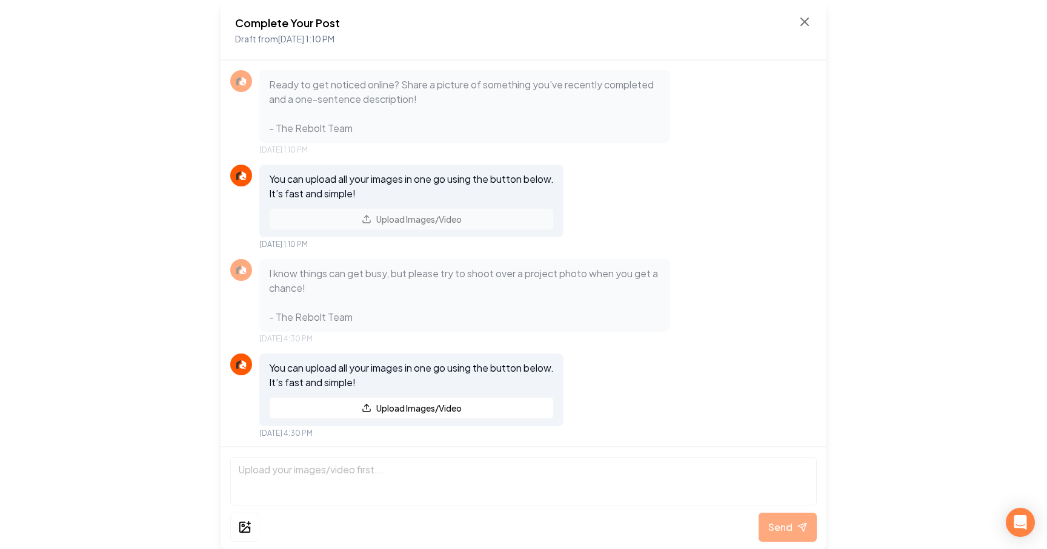
scroll to position [2, 0]
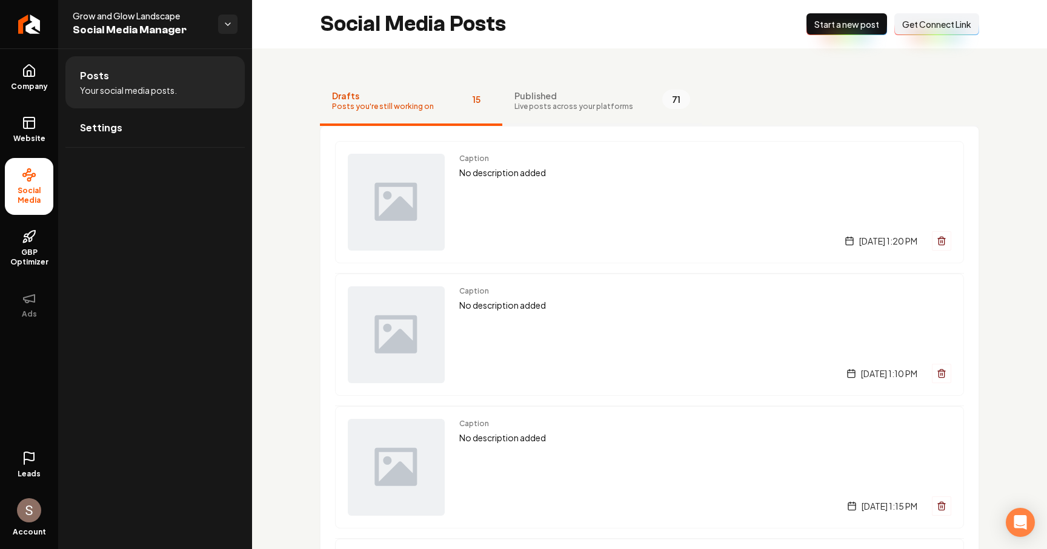
click at [593, 114] on button "Published Live posts across your platforms 71" at bounding box center [602, 102] width 200 height 48
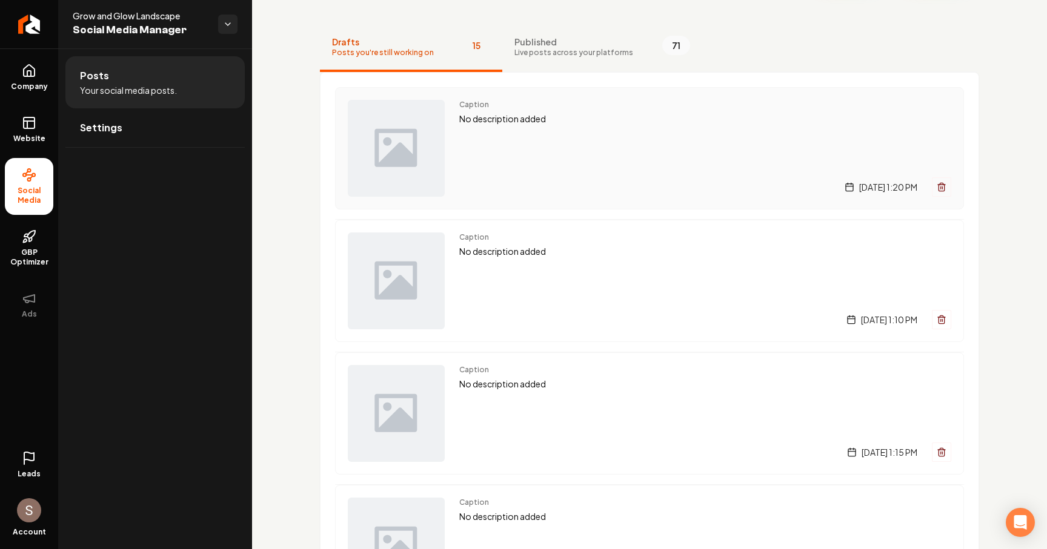
scroll to position [66, 0]
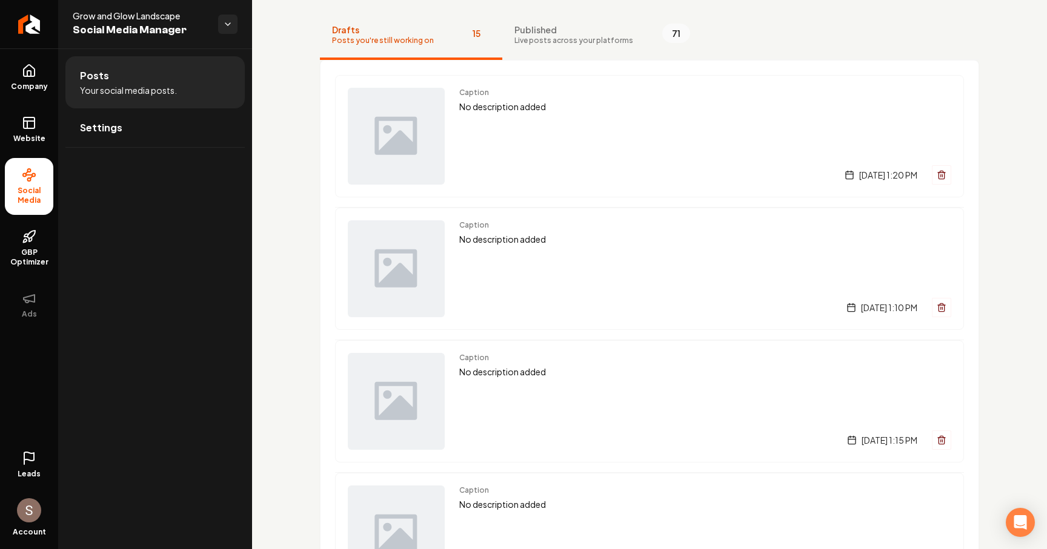
click at [585, 48] on button "Published Live posts across your platforms 71" at bounding box center [602, 36] width 200 height 48
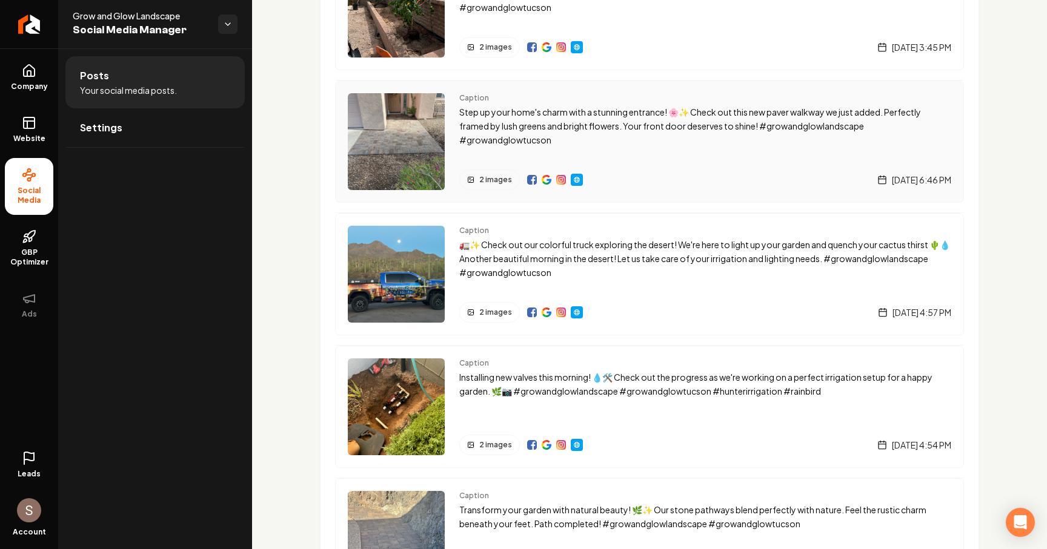
scroll to position [211, 0]
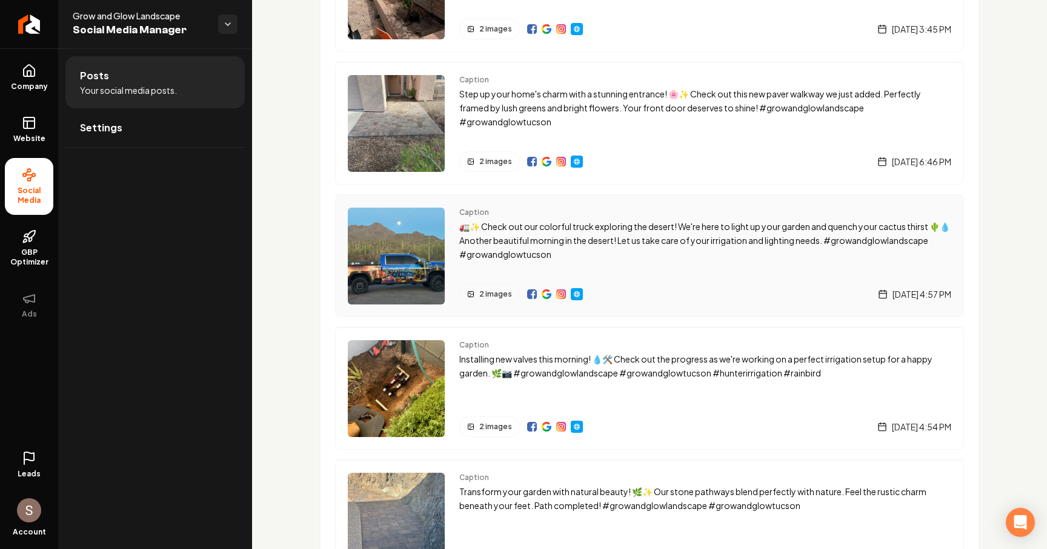
click at [567, 253] on p "🚛✨ Check out our colorful truck exploring the desert! We're here to light up yo…" at bounding box center [705, 240] width 492 height 41
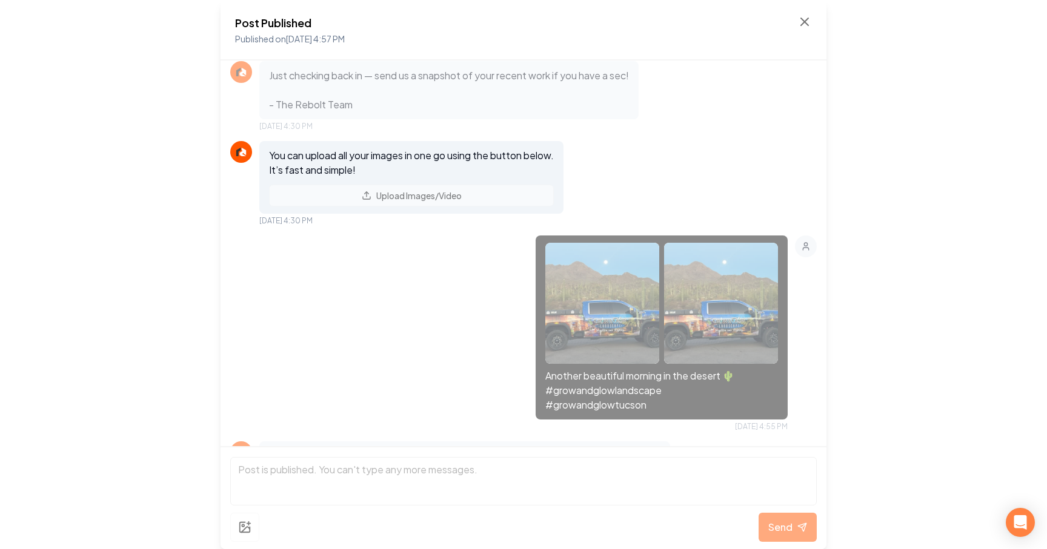
scroll to position [506, 0]
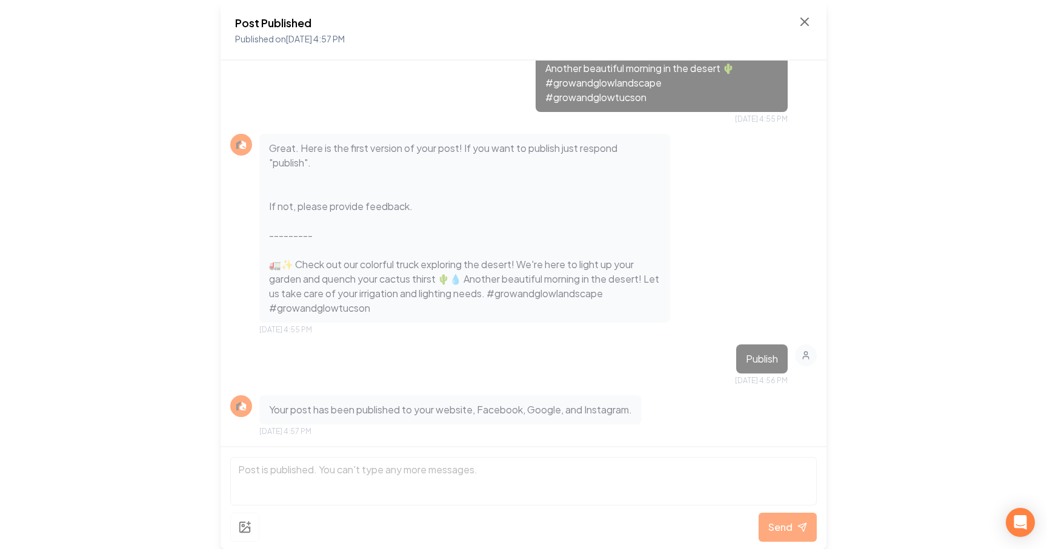
click at [816, 32] on div "Post Published Published on [DATE] 4:57 PM" at bounding box center [523, 30] width 606 height 61
click at [803, 23] on icon at bounding box center [804, 21] width 7 height 7
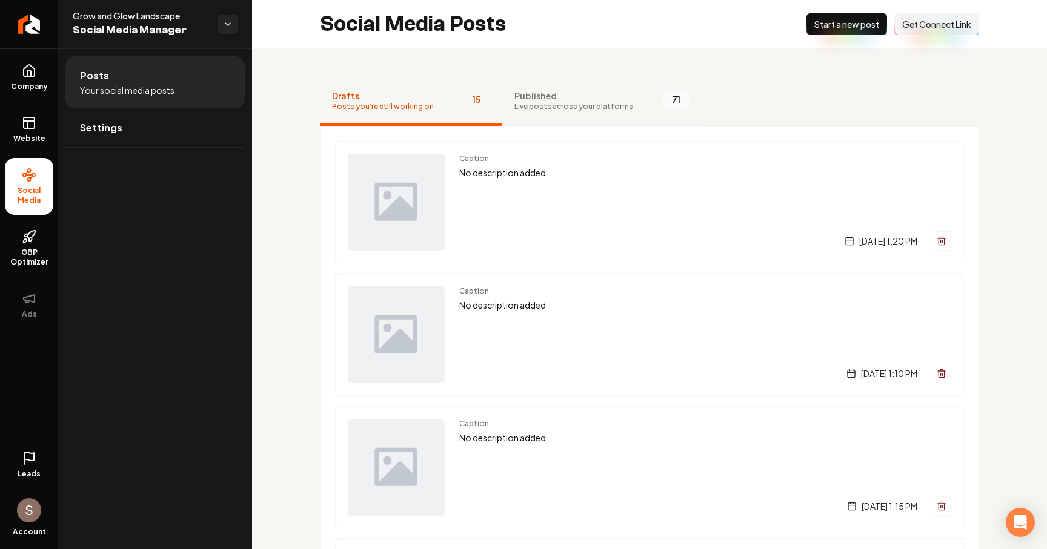
click at [560, 124] on button "Published Live posts across your platforms 71" at bounding box center [602, 102] width 200 height 48
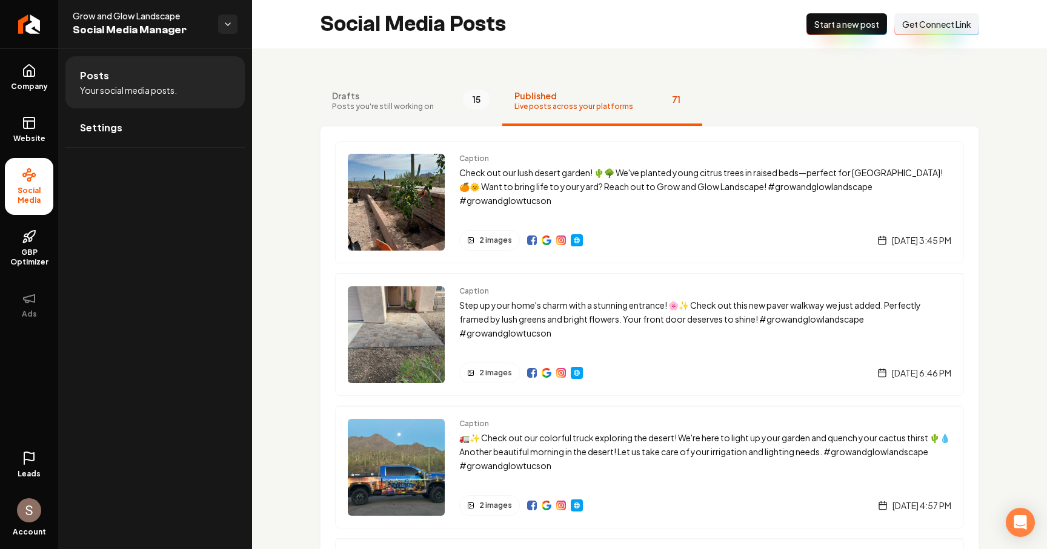
click at [564, 114] on button "Published Live posts across your platforms 71" at bounding box center [602, 102] width 200 height 48
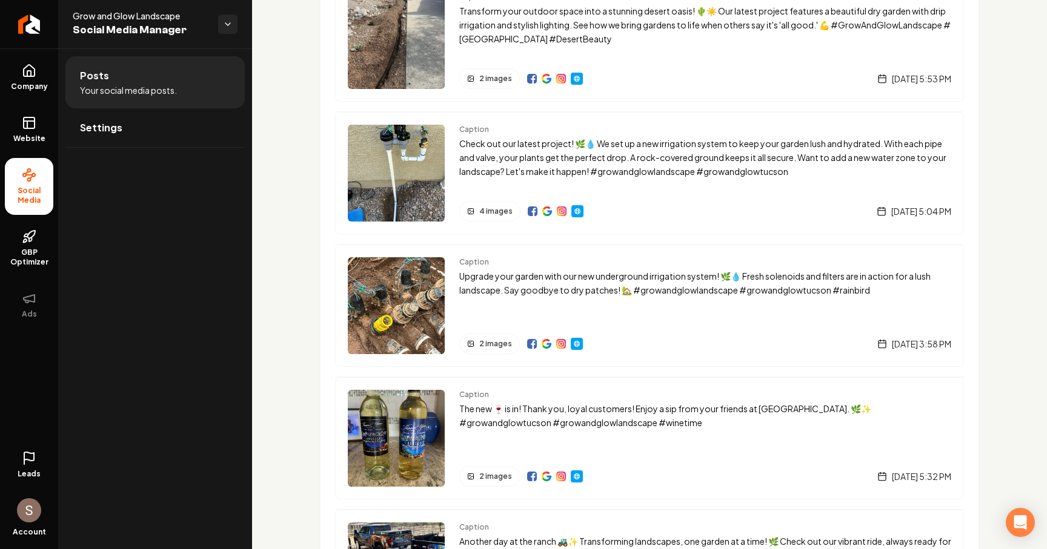
scroll to position [1370, 0]
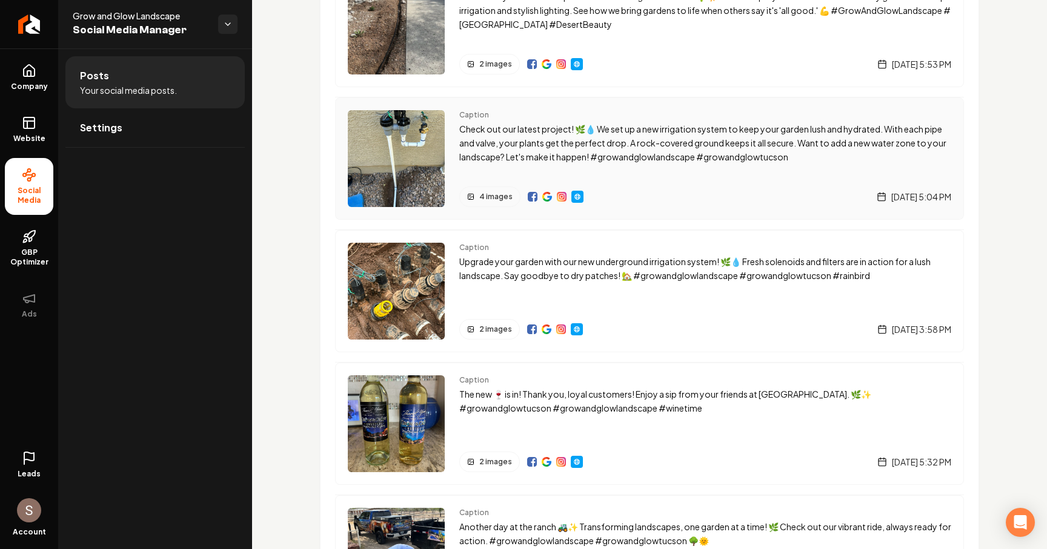
click at [570, 139] on p "Check out our latest project! 🌿💧 We set up a new irrigation system to keep your…" at bounding box center [705, 142] width 492 height 41
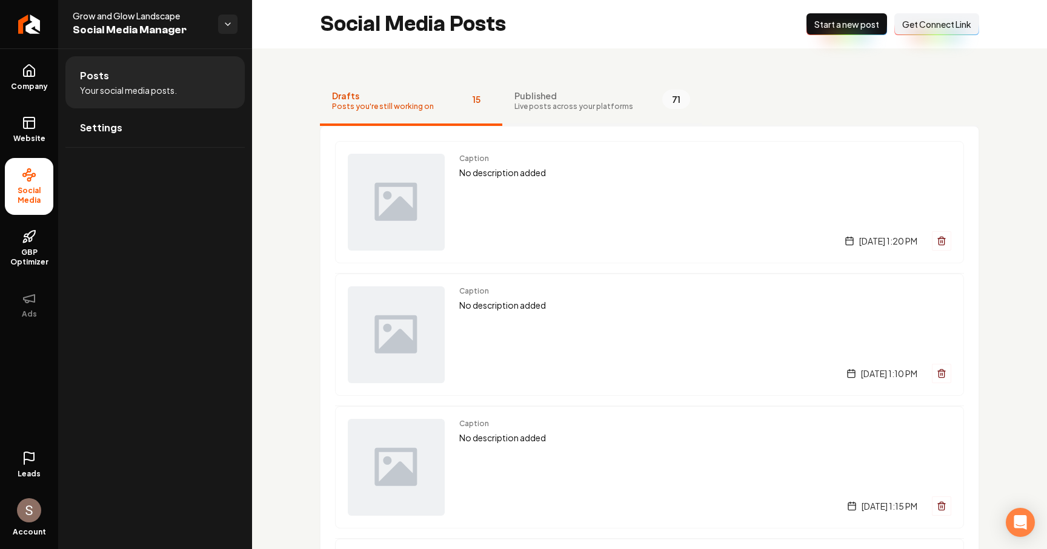
click at [583, 104] on span "Live posts across your platforms" at bounding box center [573, 107] width 119 height 10
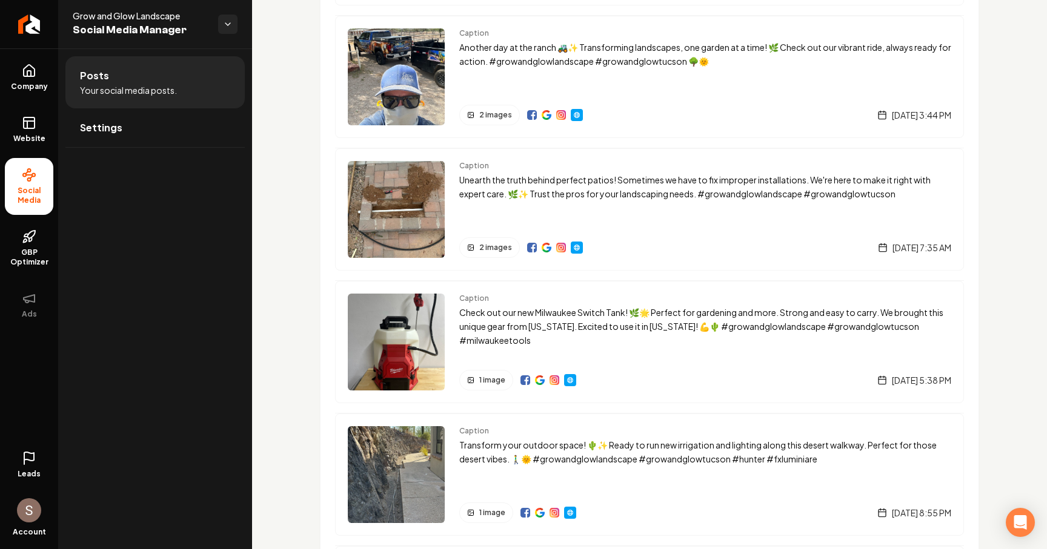
scroll to position [1844, 0]
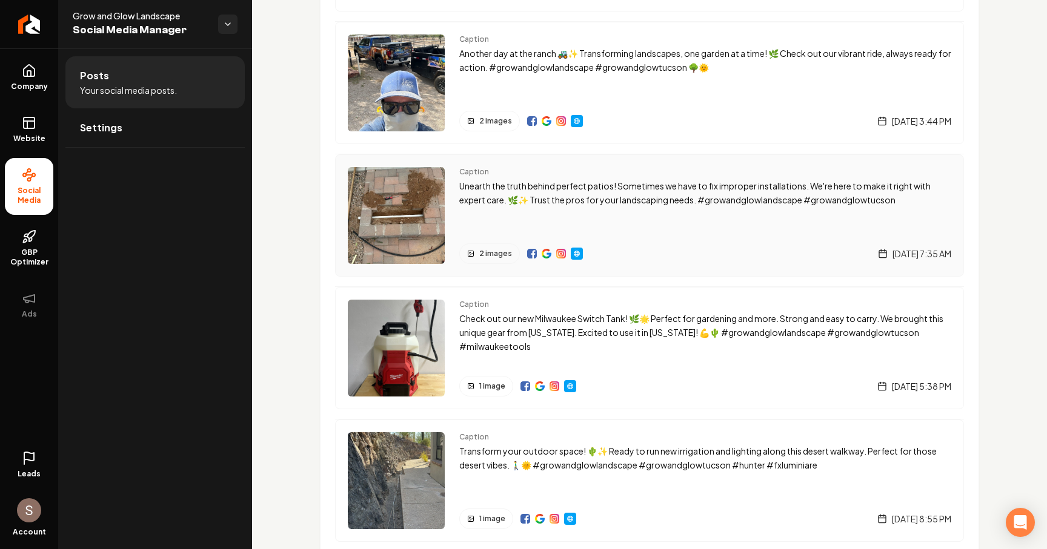
click at [574, 214] on div "Caption Unearth the truth behind perfect patios! Sometimes we have to fix impro…" at bounding box center [705, 215] width 492 height 97
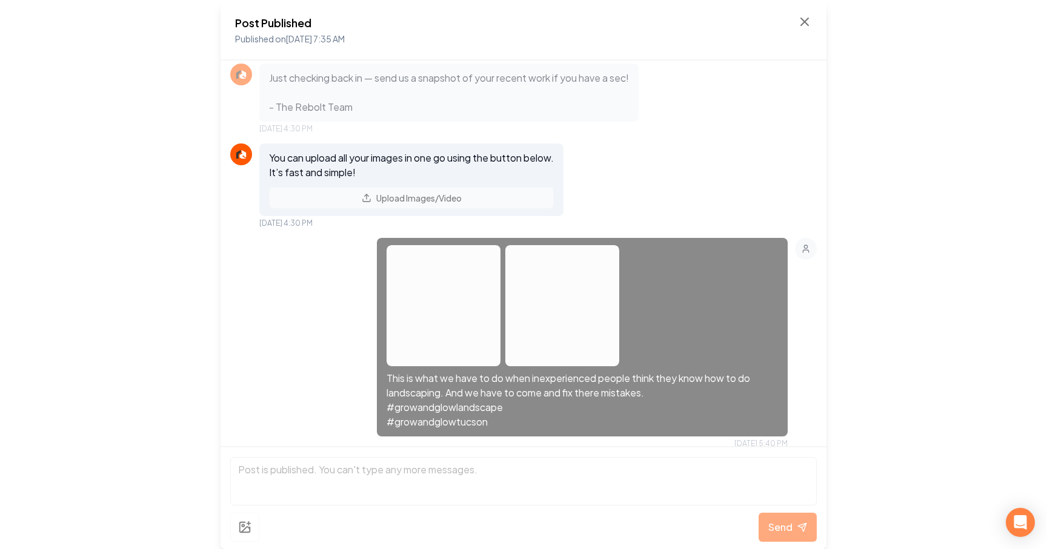
scroll to position [256, 0]
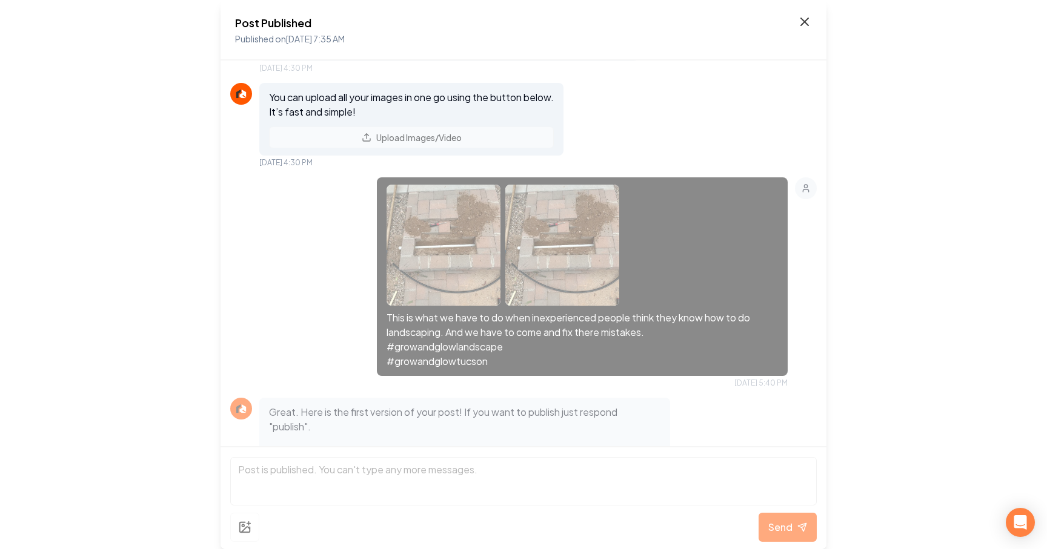
click at [801, 19] on icon at bounding box center [804, 21] width 7 height 7
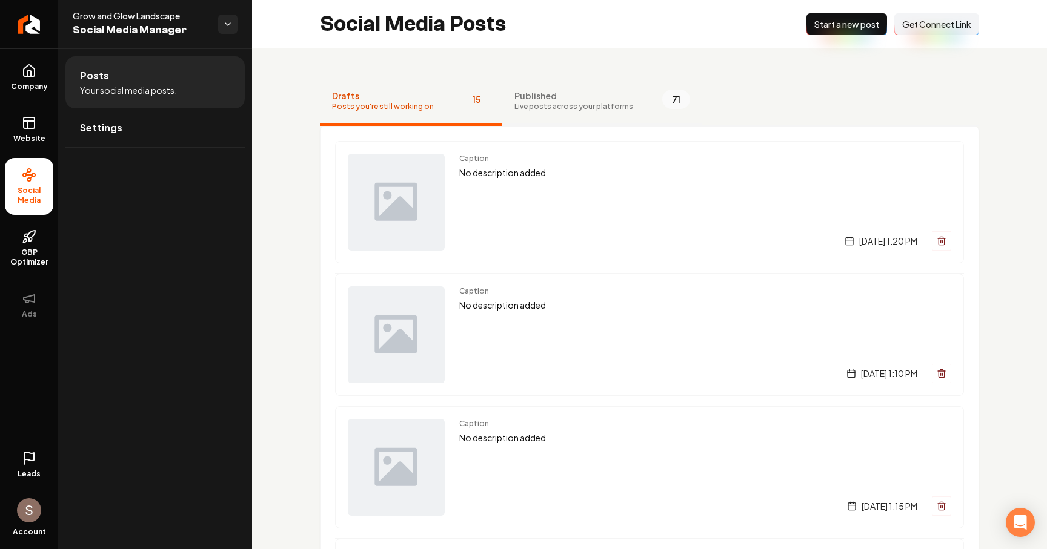
click at [632, 112] on button "Published Live posts across your platforms 71" at bounding box center [602, 102] width 200 height 48
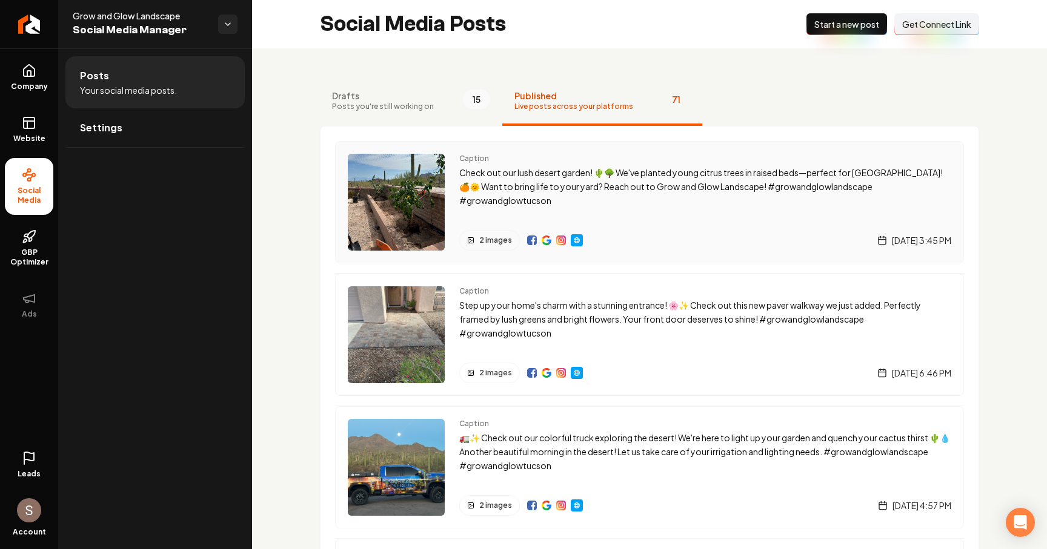
click at [569, 184] on p "Check out our lush desert garden! 🌵🌳 We've planted young citrus trees in raised…" at bounding box center [705, 186] width 492 height 41
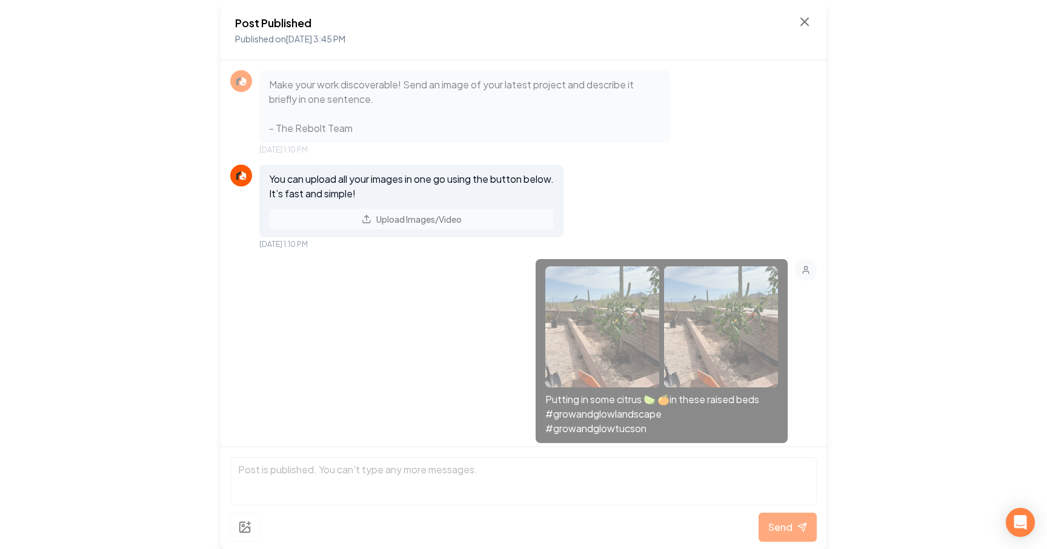
click at [341, 39] on span "Published on [DATE] 3:45 PM" at bounding box center [290, 38] width 110 height 11
click at [345, 37] on span "Published on [DATE] 3:45 PM" at bounding box center [290, 38] width 110 height 11
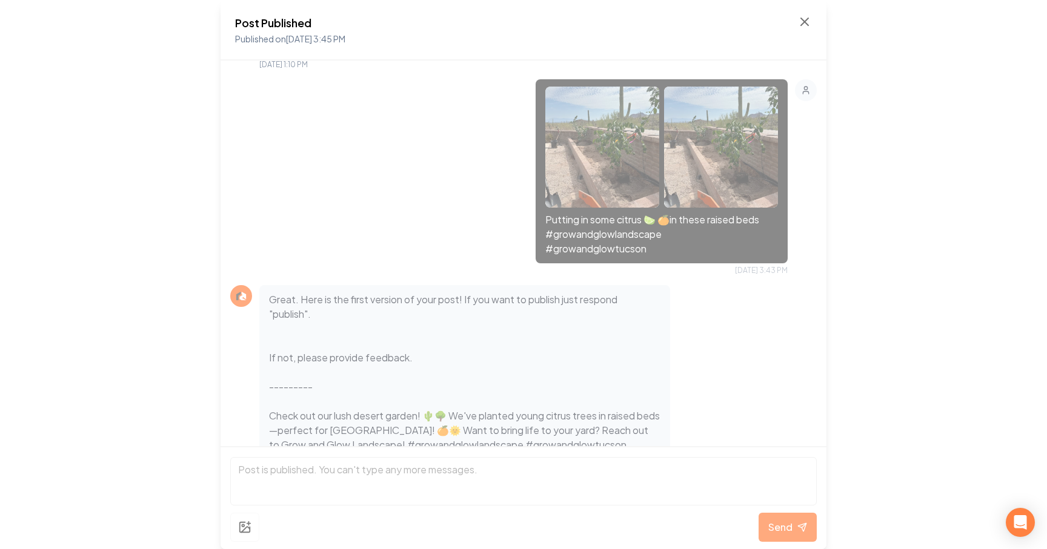
scroll to position [181, 0]
click at [809, 20] on icon at bounding box center [804, 22] width 15 height 15
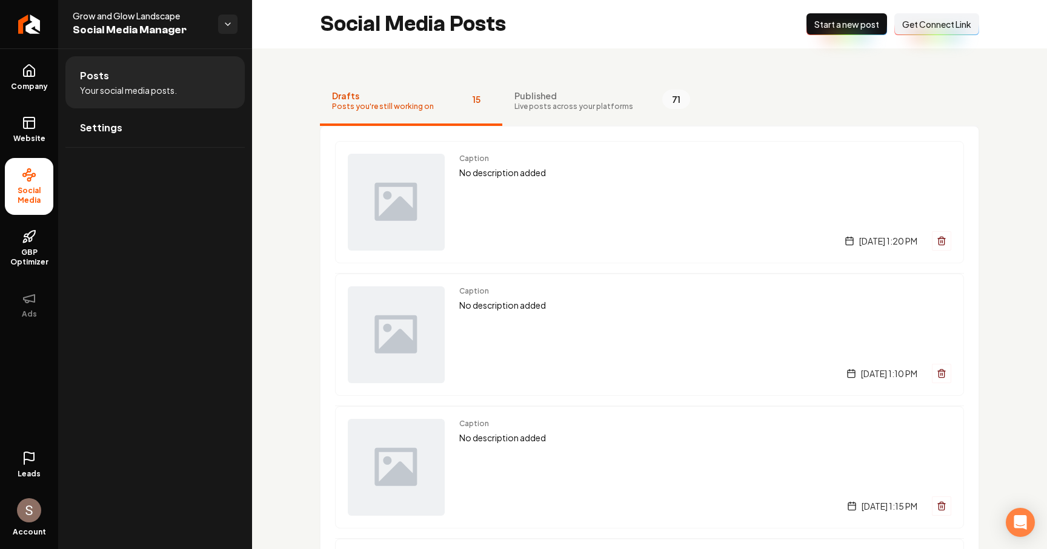
click at [156, 157] on div "Posts Your social media posts. Settings" at bounding box center [155, 298] width 194 height 501
click at [162, 124] on link "Settings" at bounding box center [154, 127] width 179 height 39
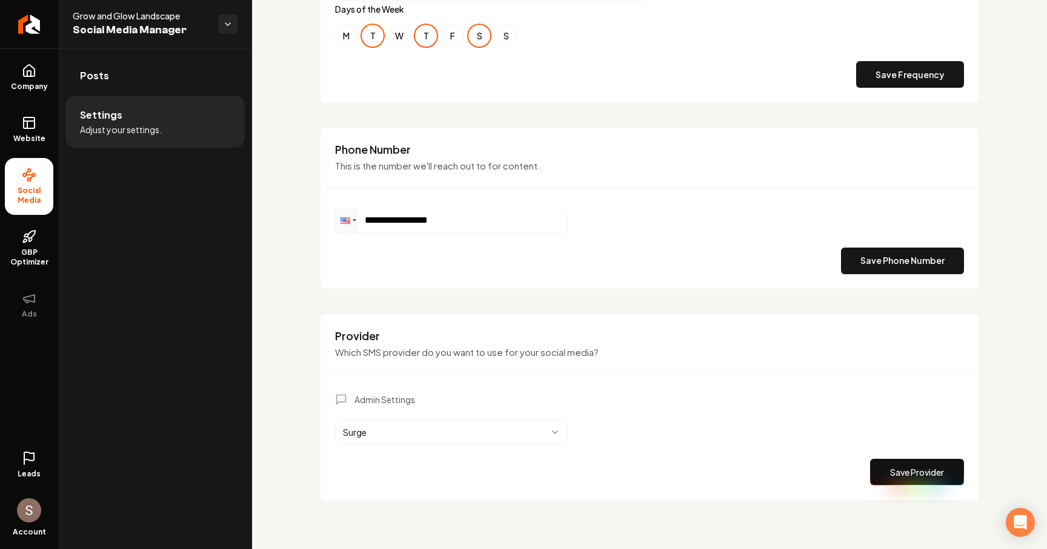
scroll to position [535, 0]
click at [322, 246] on div "**********" at bounding box center [649, 208] width 659 height 162
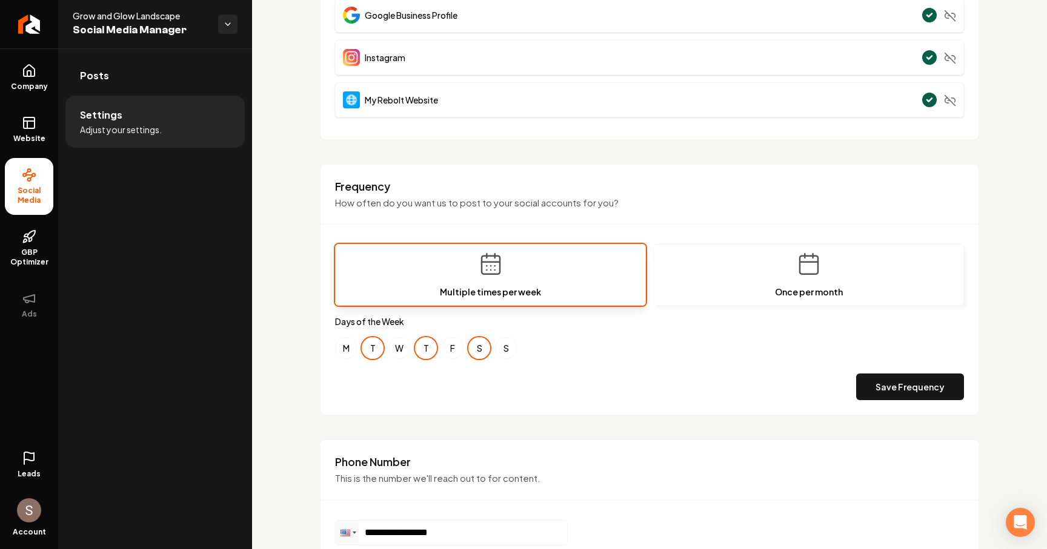
scroll to position [211, 0]
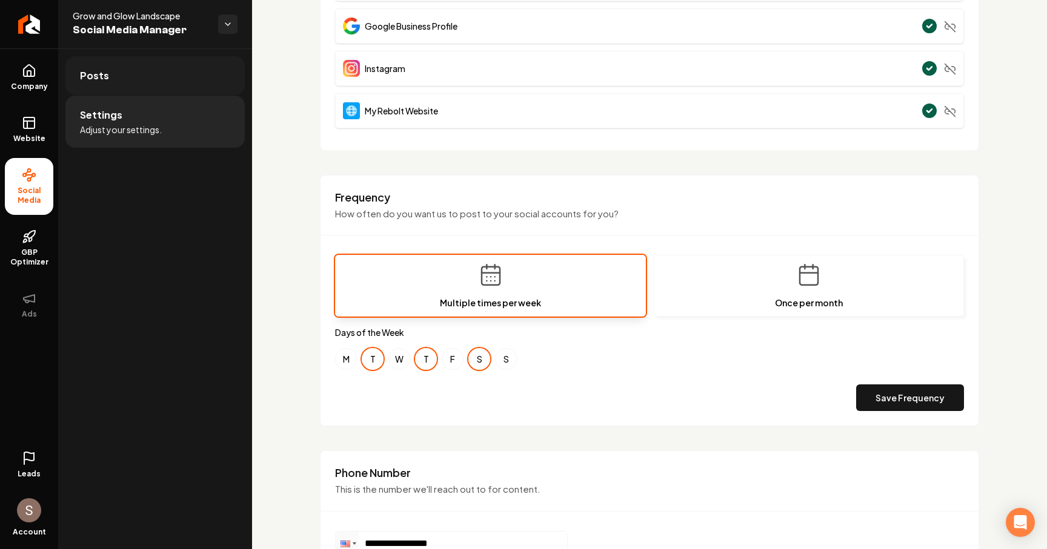
click at [138, 92] on link "Posts" at bounding box center [154, 75] width 179 height 39
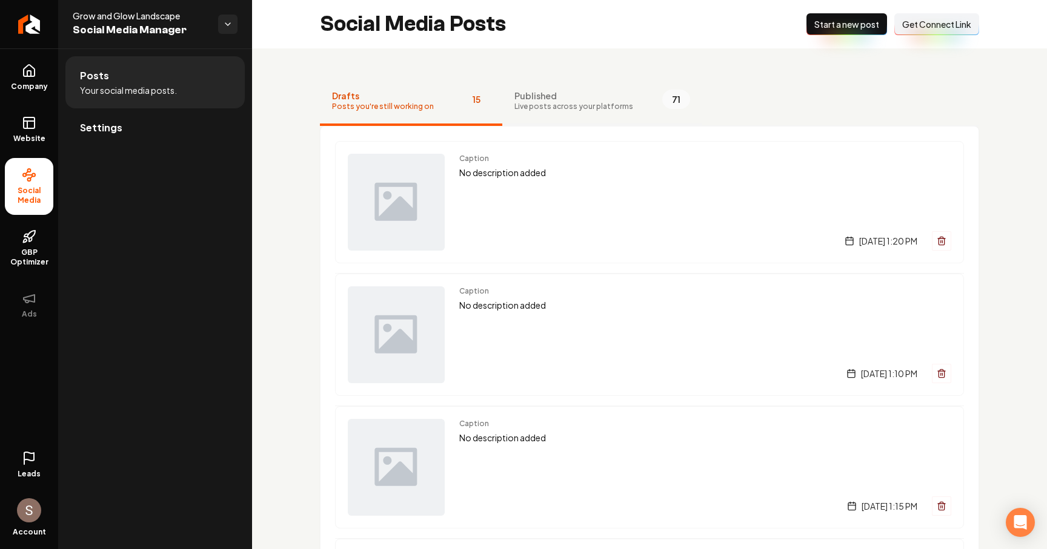
click at [589, 100] on span "Published" at bounding box center [573, 96] width 119 height 12
